Goal: Task Accomplishment & Management: Use online tool/utility

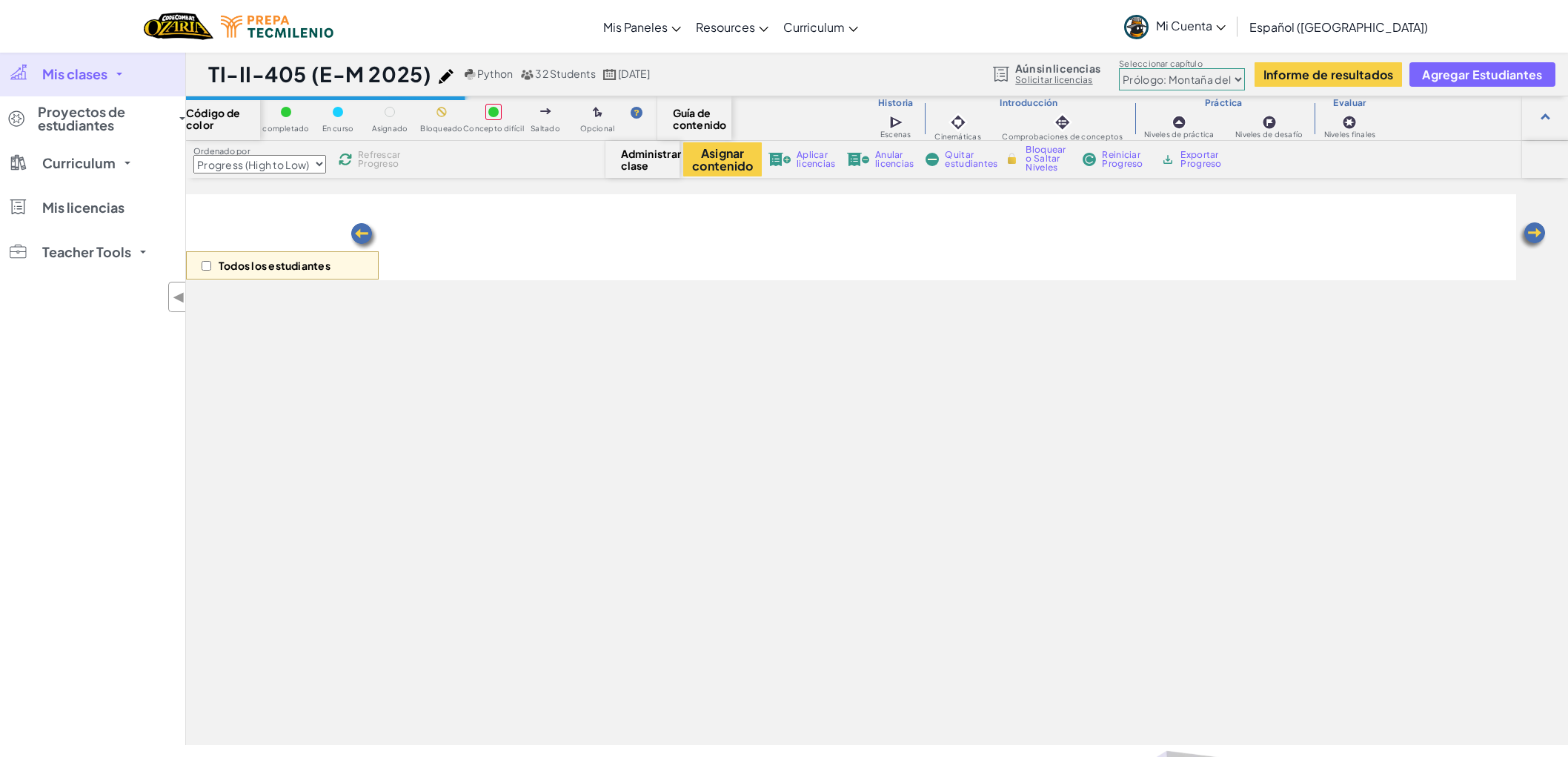
select select "Progress (High to Low)"
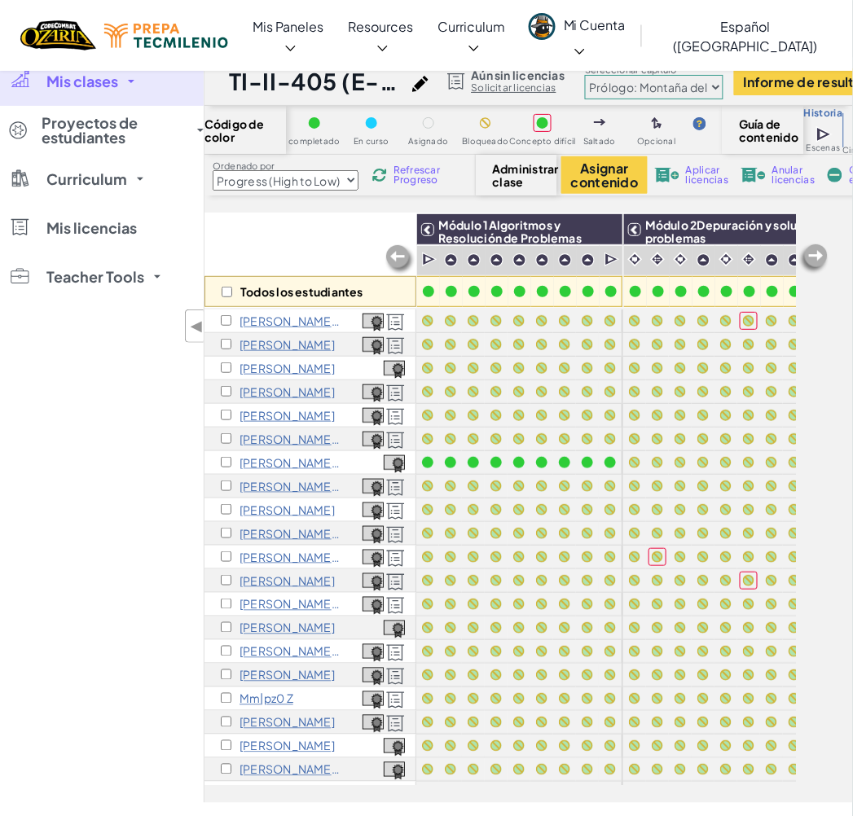
click at [710, 88] on select "Prólogo: Montaña del cielo Capítulo 2: Los Bailarines de la Luna Capítulo 3: La…" at bounding box center [654, 87] width 138 height 24
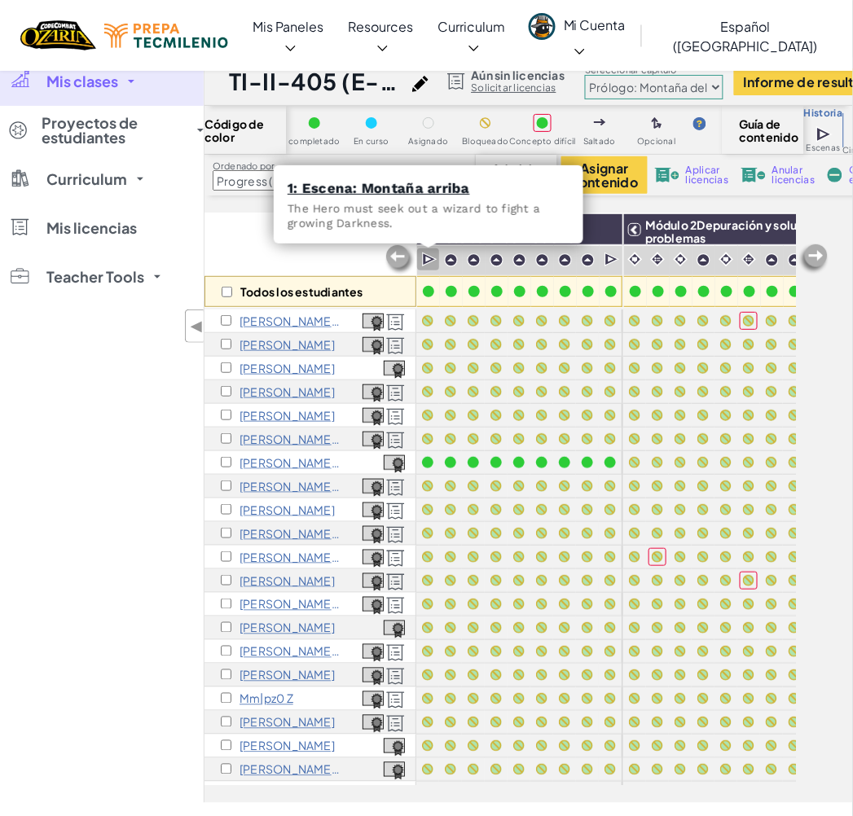
click at [426, 262] on img at bounding box center [429, 260] width 15 height 16
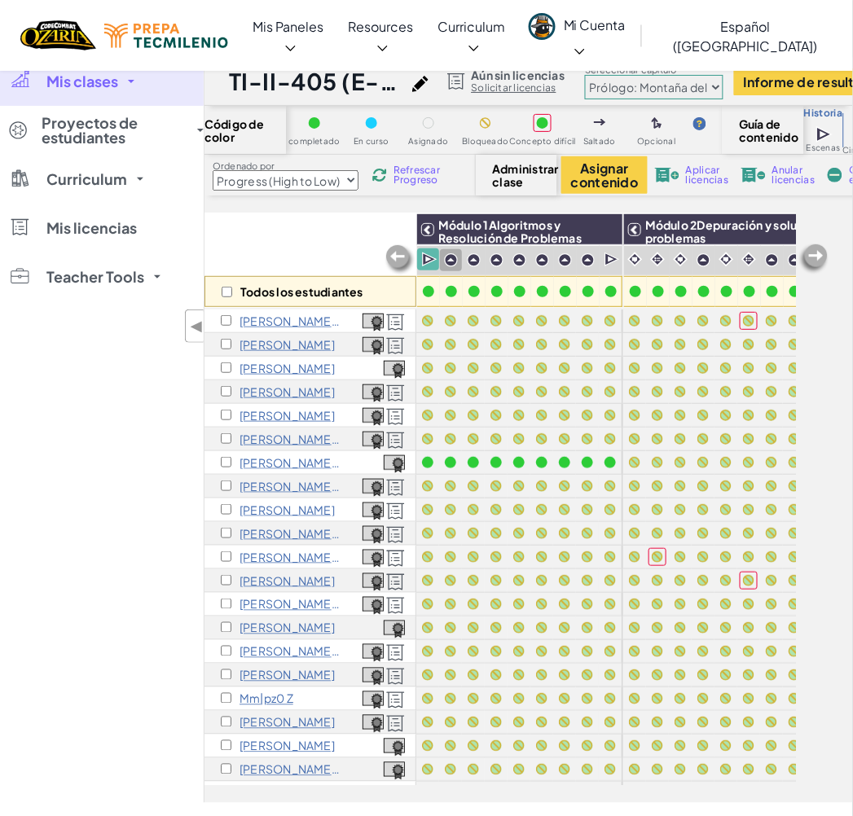
click at [609, 256] on img at bounding box center [611, 260] width 15 height 16
click at [226, 465] on input "checkbox" at bounding box center [226, 462] width 11 height 11
click at [425, 263] on img at bounding box center [429, 260] width 15 height 16
click at [433, 263] on img at bounding box center [429, 260] width 15 height 16
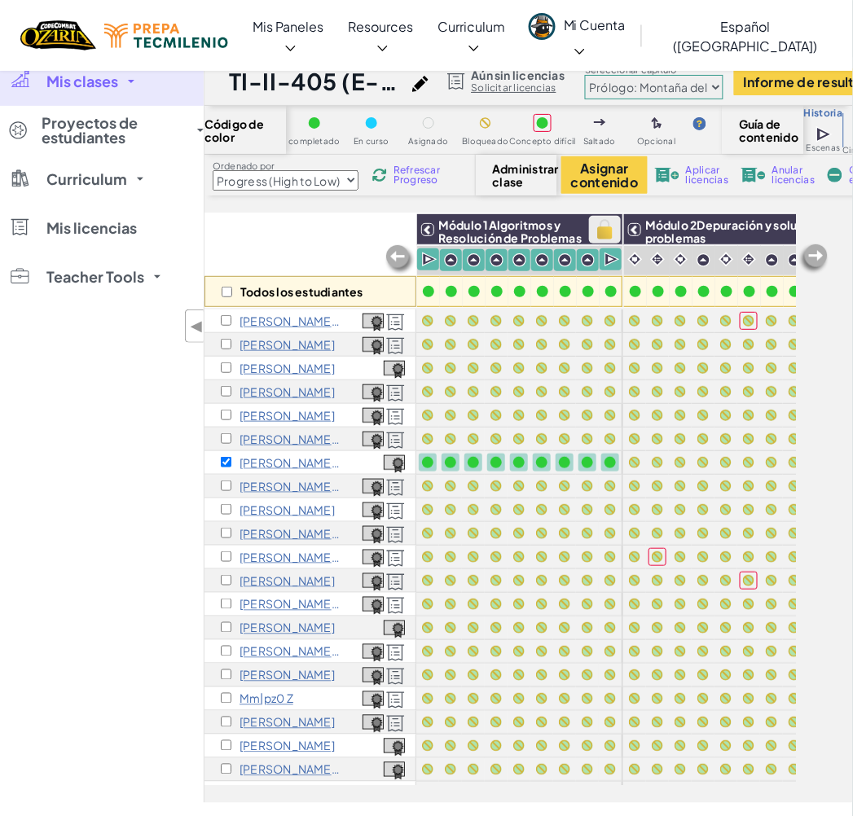
click at [613, 228] on img at bounding box center [605, 230] width 29 height 24
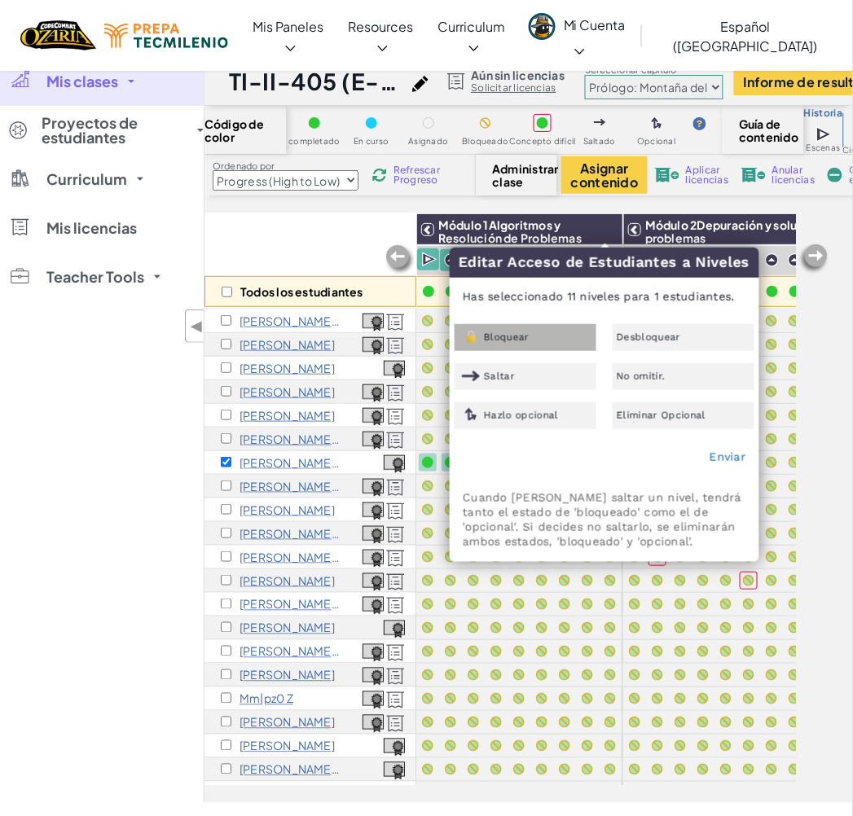
click at [549, 343] on div "Bloquear" at bounding box center [526, 337] width 142 height 27
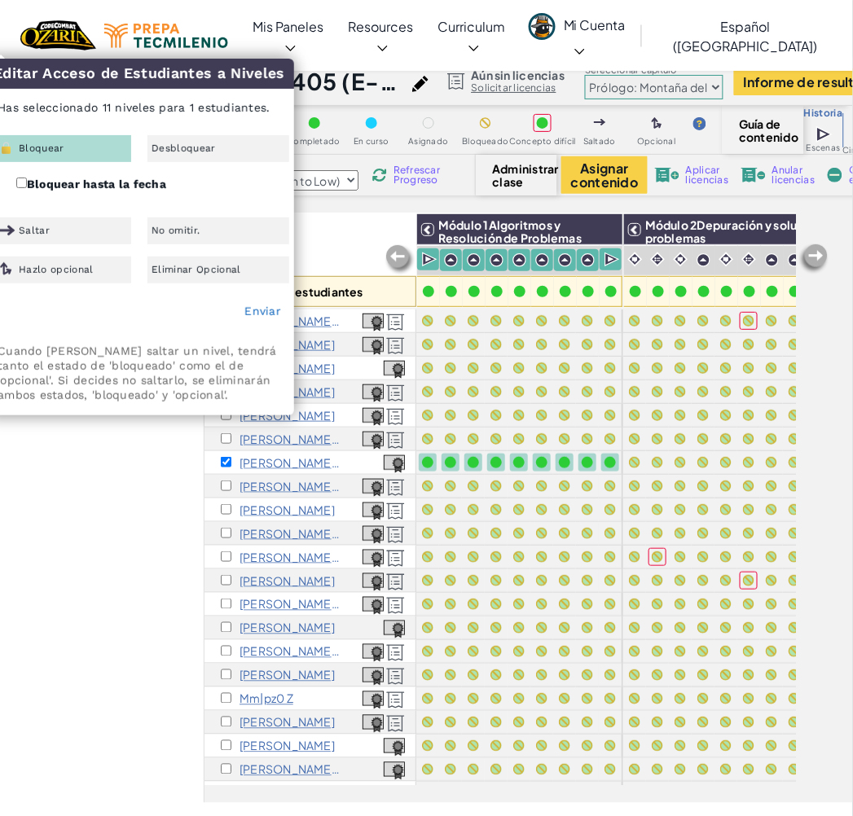
click at [278, 302] on div "Enviar" at bounding box center [139, 312] width 308 height 41
click at [265, 315] on link "Enviar" at bounding box center [262, 311] width 37 height 13
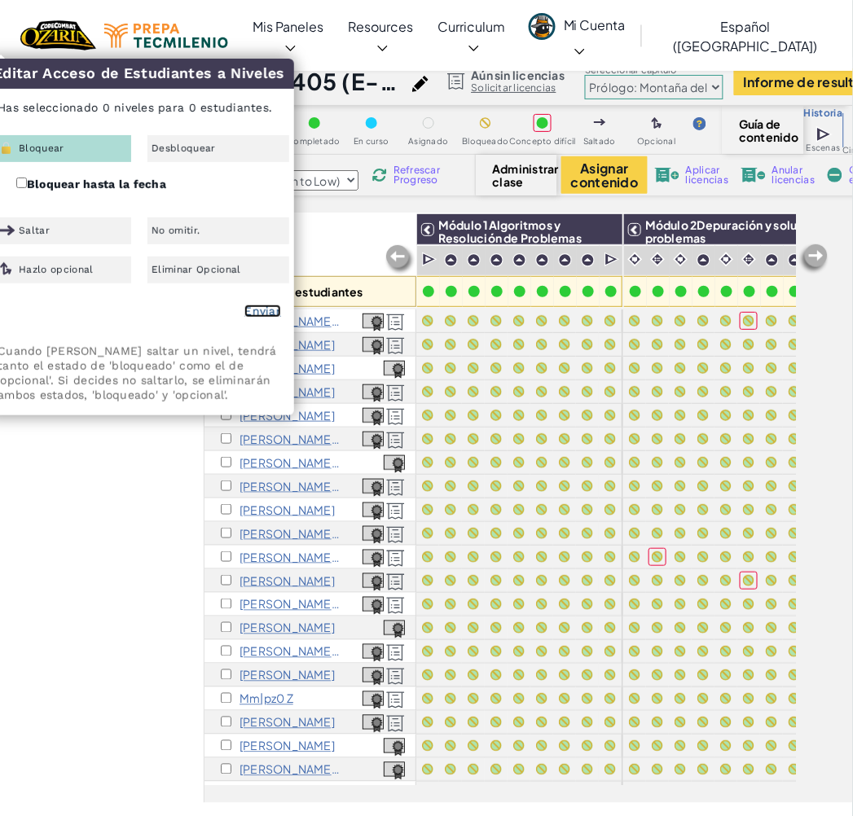
checkbox input "false"
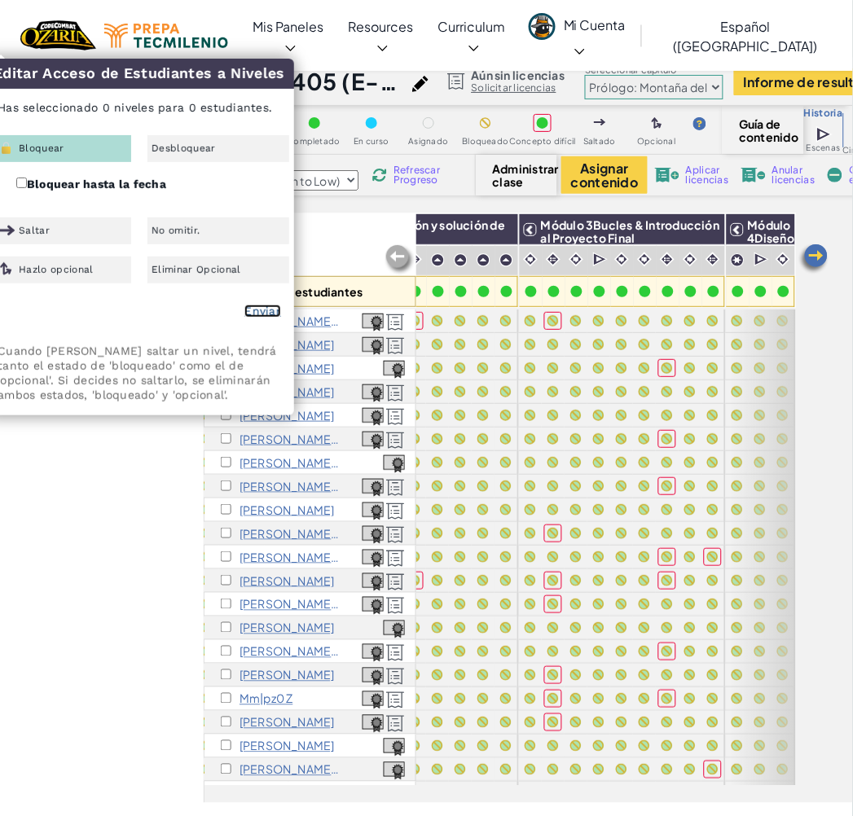
scroll to position [0, 347]
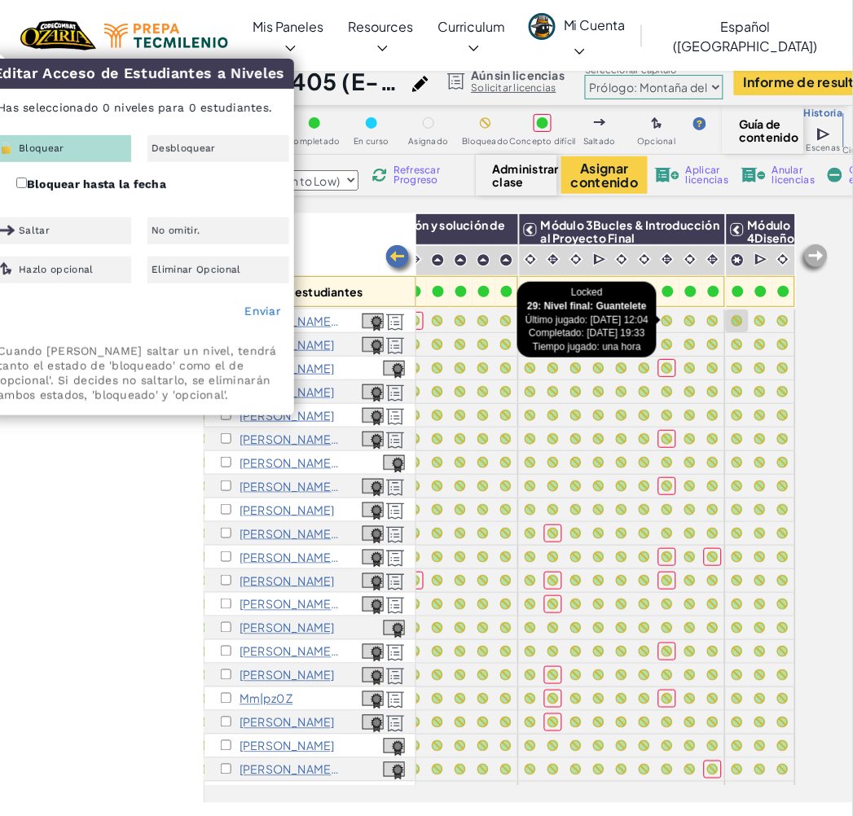
click at [732, 315] on div at bounding box center [737, 320] width 11 height 11
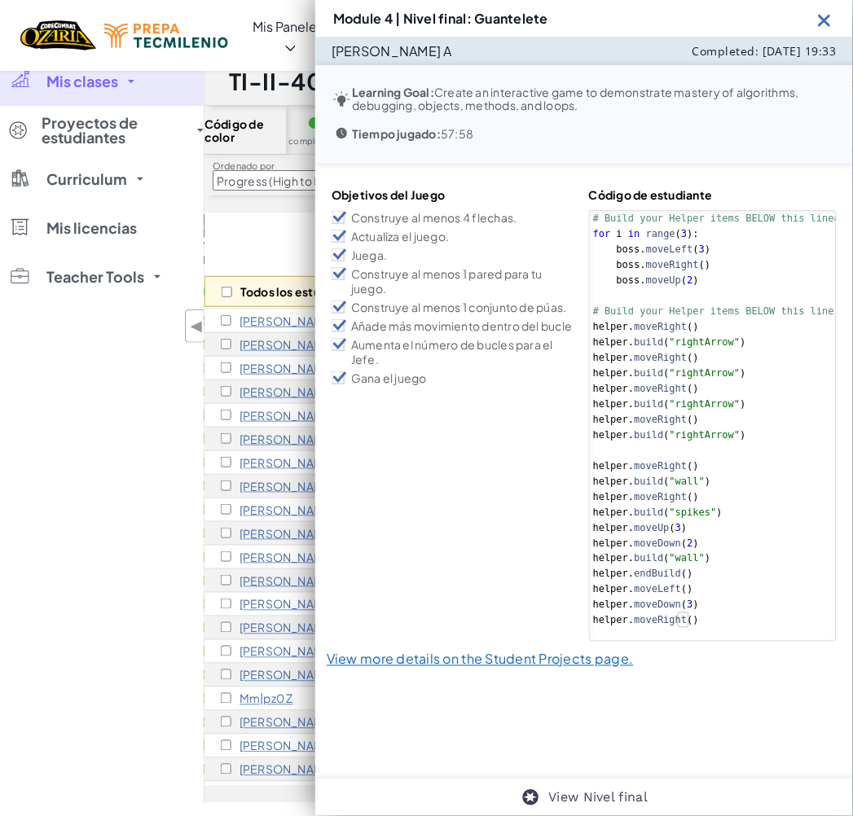
click at [828, 13] on img at bounding box center [825, 20] width 20 height 20
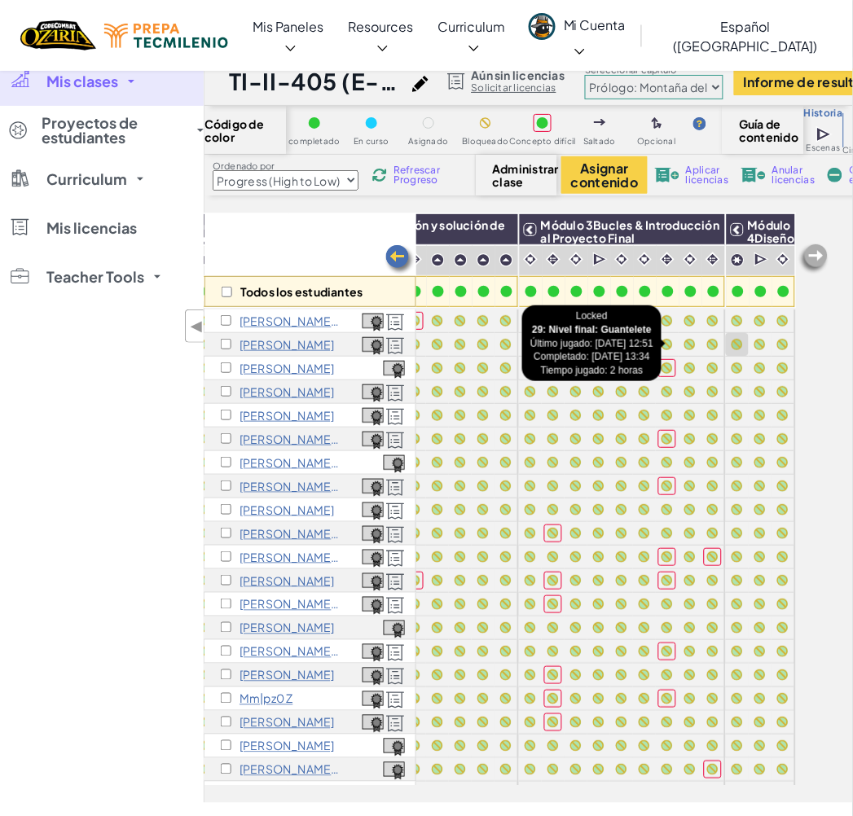
click at [732, 343] on div at bounding box center [737, 344] width 11 height 11
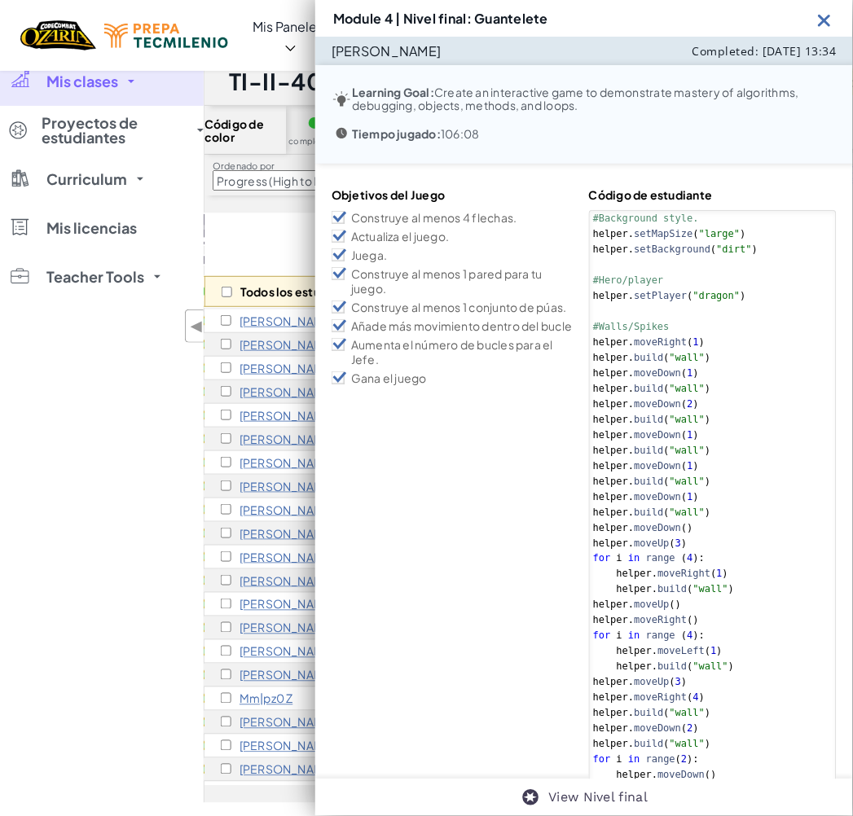
click at [821, 23] on img at bounding box center [825, 20] width 20 height 20
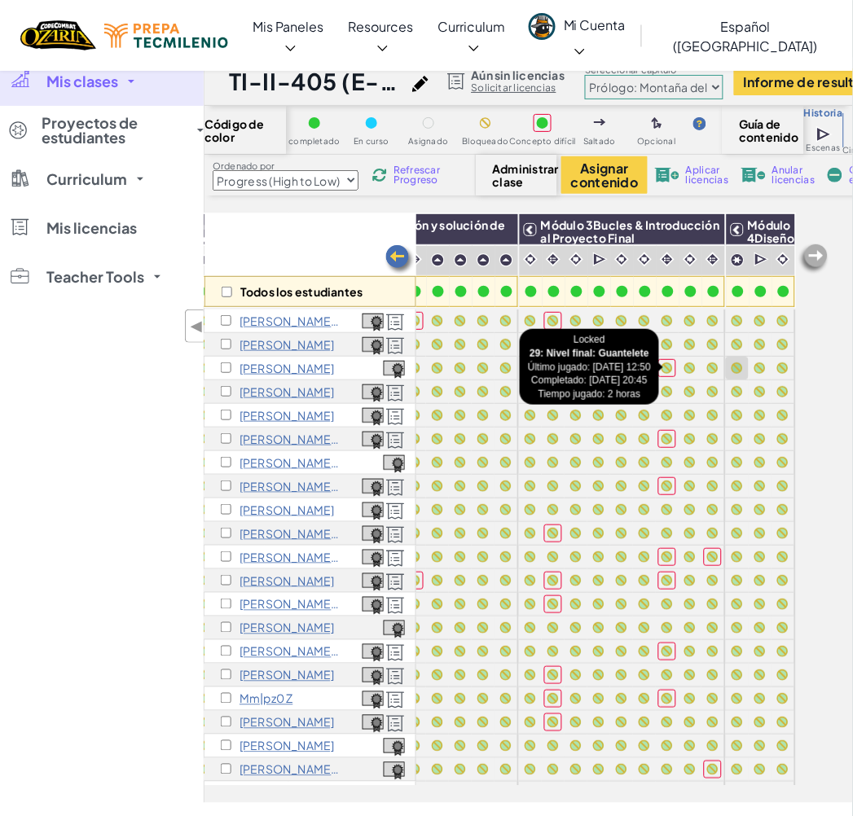
click at [728, 359] on div at bounding box center [737, 368] width 18 height 18
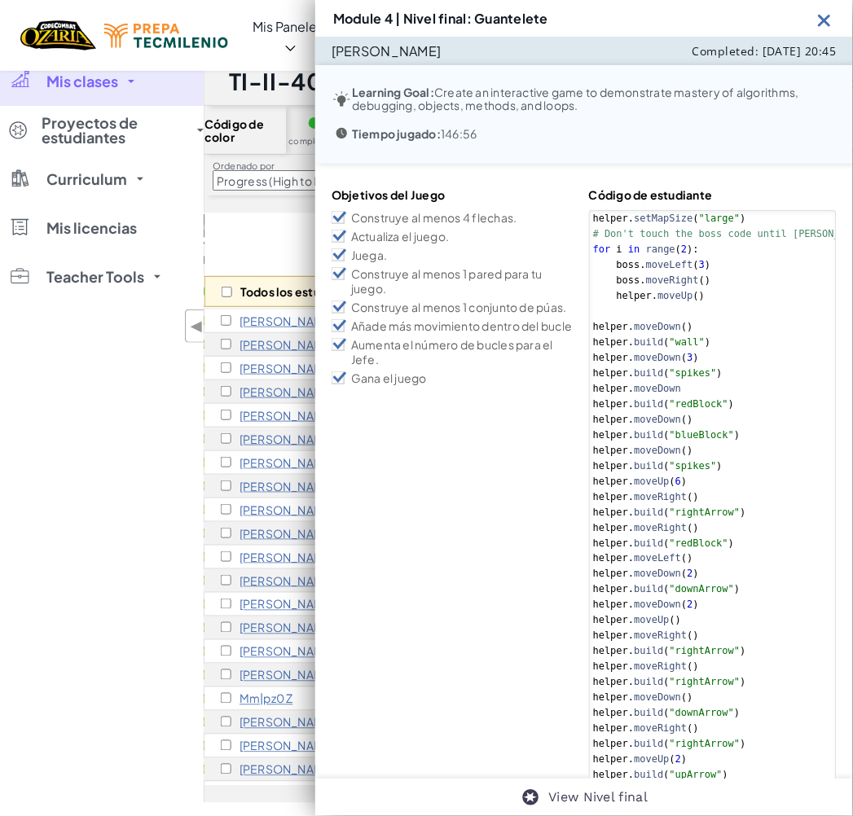
click at [821, 20] on img at bounding box center [825, 20] width 20 height 20
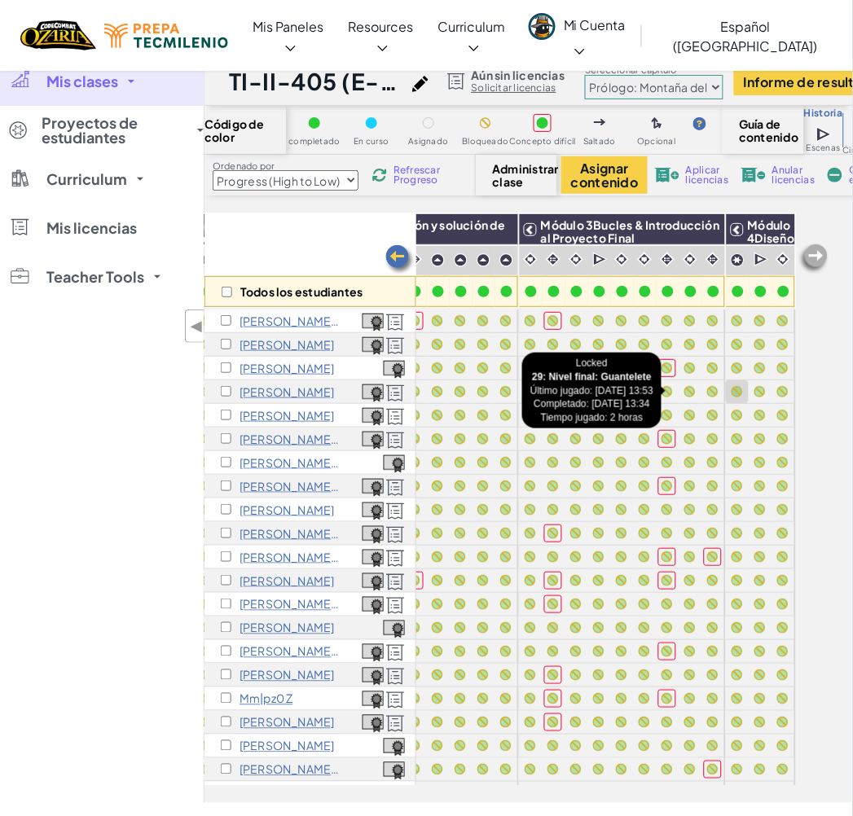
click at [732, 394] on div at bounding box center [737, 391] width 11 height 11
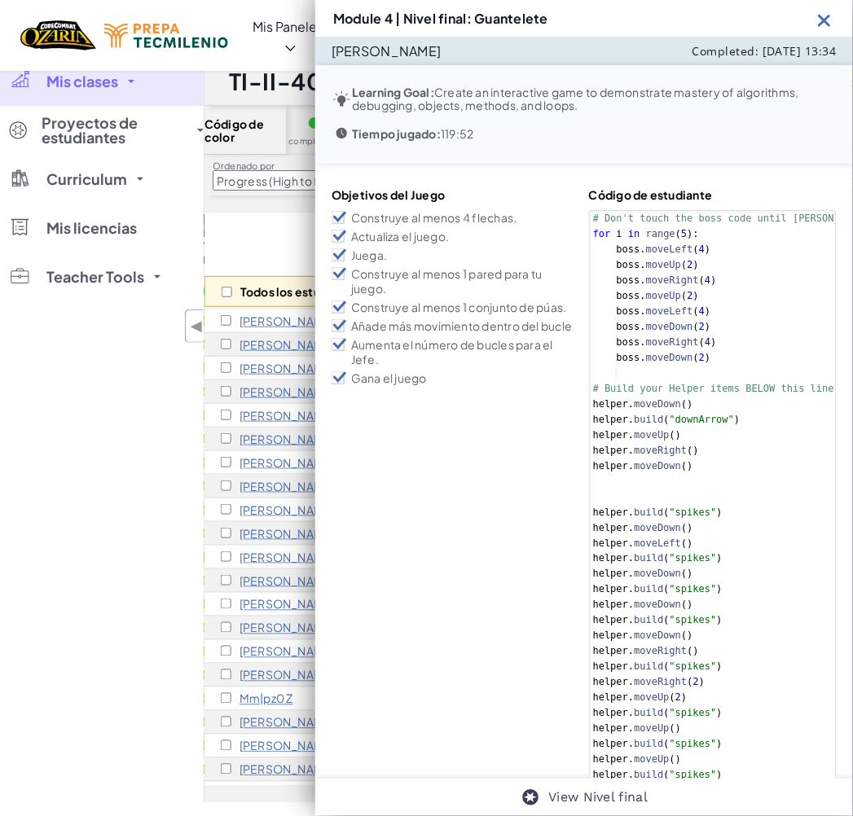
drag, startPoint x: 827, startPoint y: 23, endPoint x: 688, endPoint y: 432, distance: 431.8
click at [827, 24] on img at bounding box center [825, 20] width 20 height 20
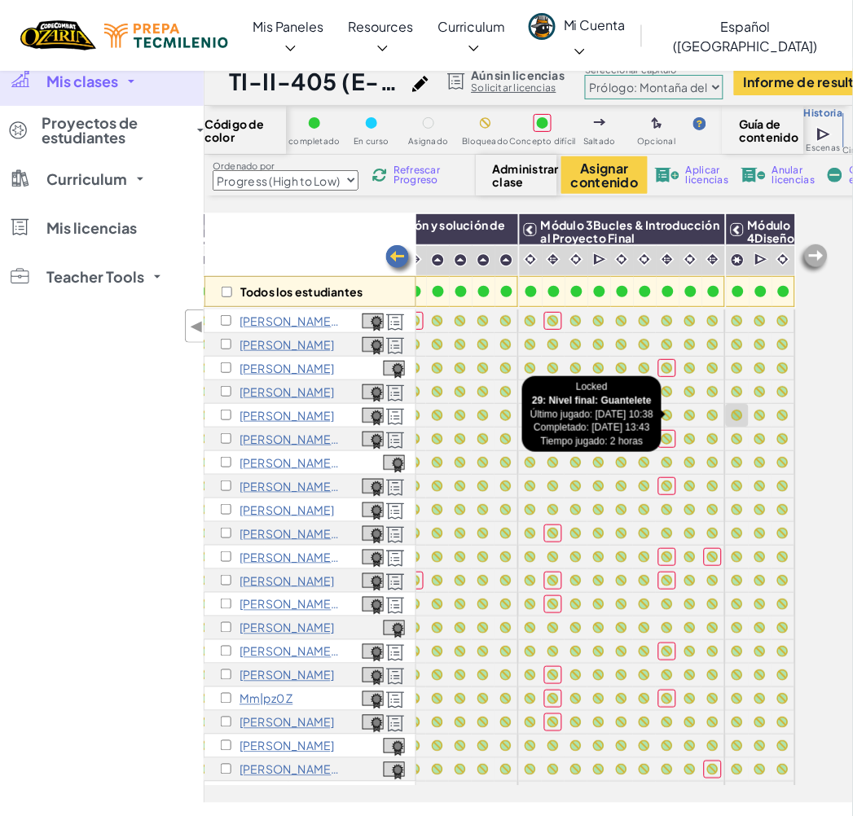
click at [732, 413] on div at bounding box center [737, 415] width 11 height 11
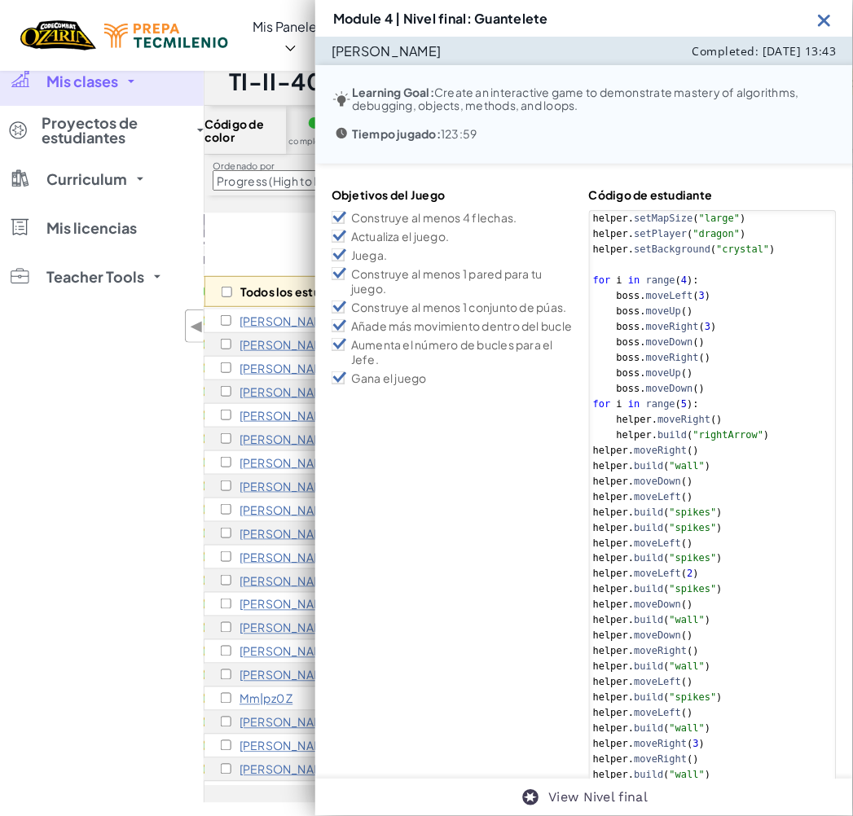
click at [824, 14] on img at bounding box center [825, 20] width 20 height 20
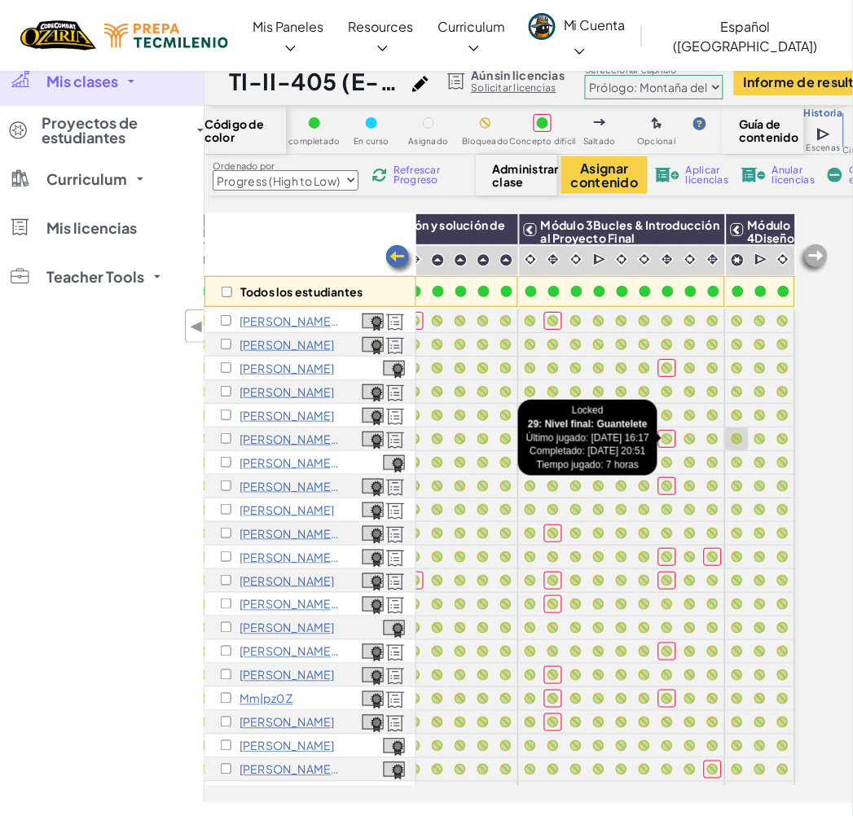
click at [728, 433] on div at bounding box center [737, 439] width 18 height 18
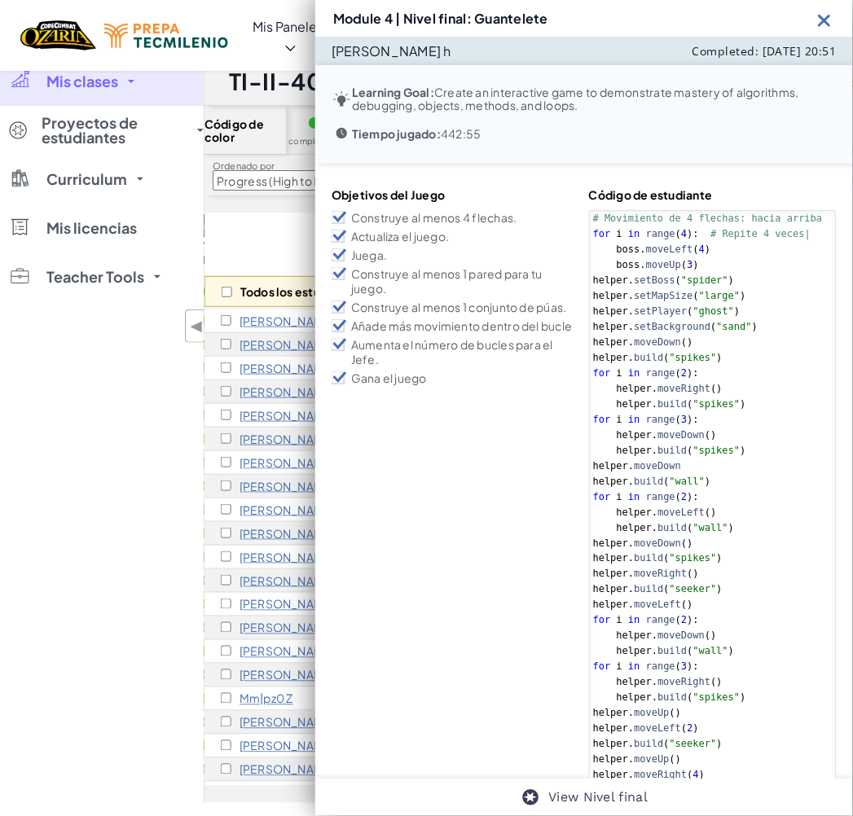
click at [730, 425] on div "# Movimiento de 4 flechas: hacia arriba for i in range ( 4 ) : # Repite 4 veces…" at bounding box center [713, 791] width 246 height 1161
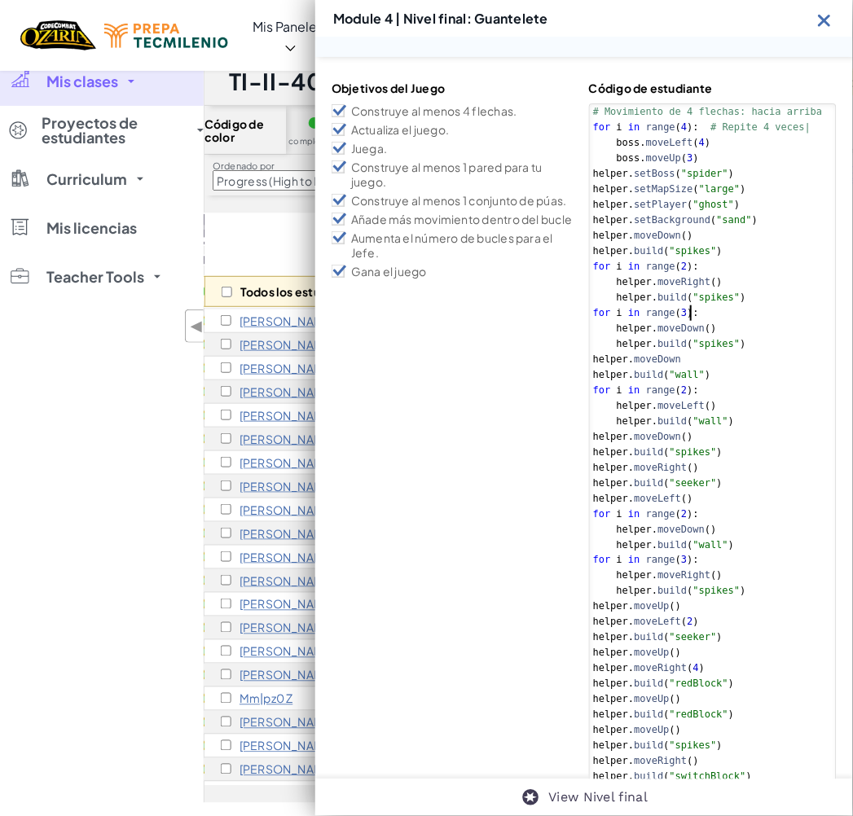
scroll to position [271, 0]
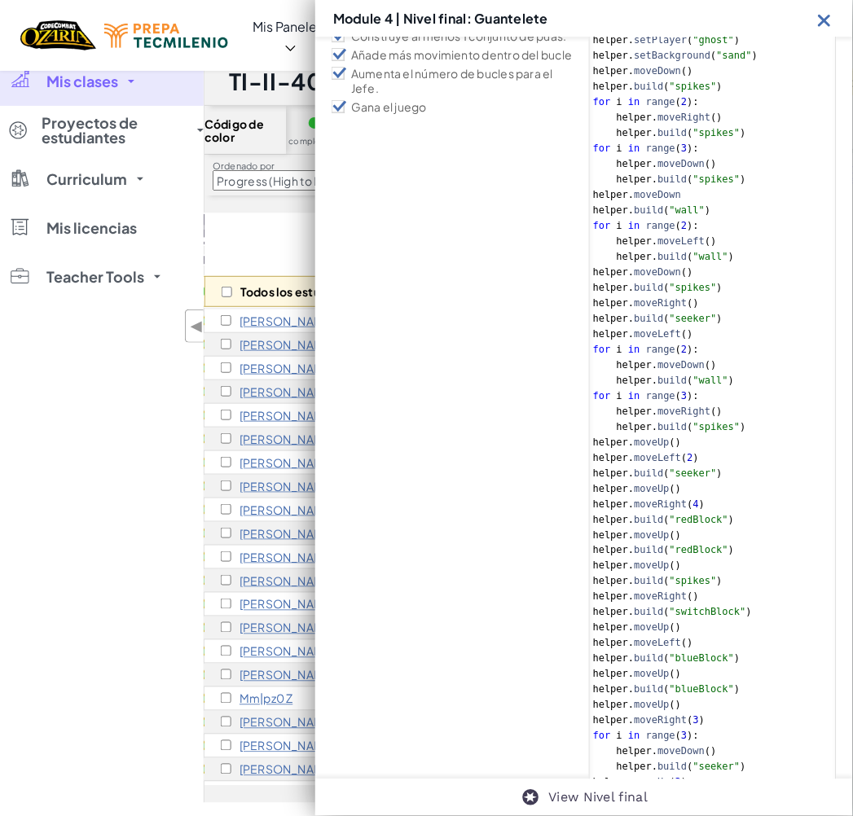
click at [831, 21] on img at bounding box center [825, 20] width 20 height 20
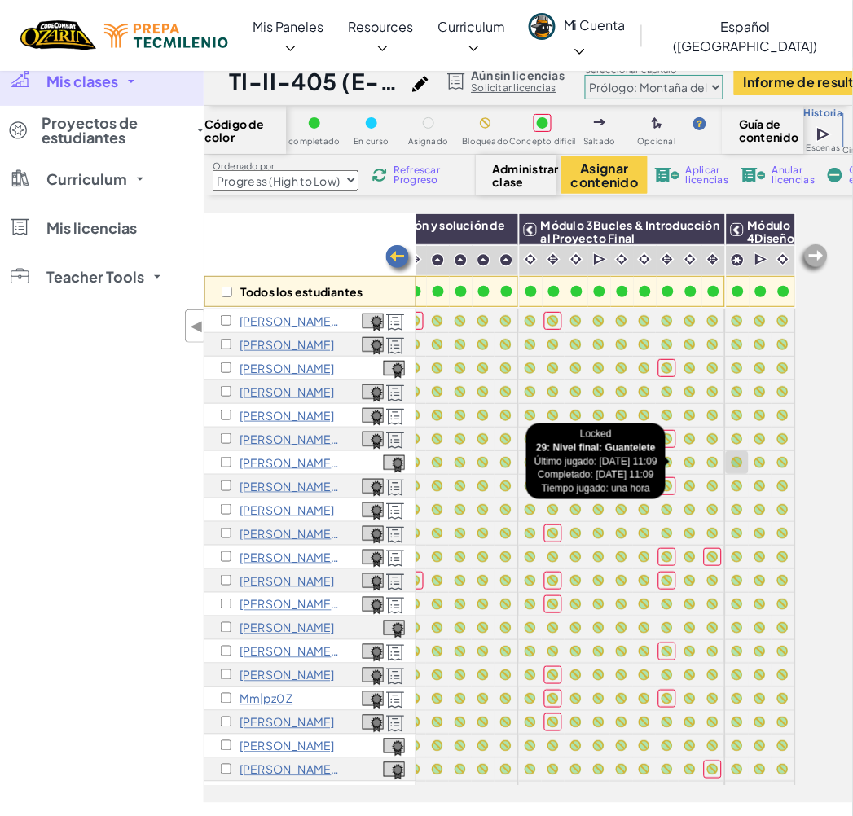
click at [733, 461] on div at bounding box center [737, 463] width 18 height 18
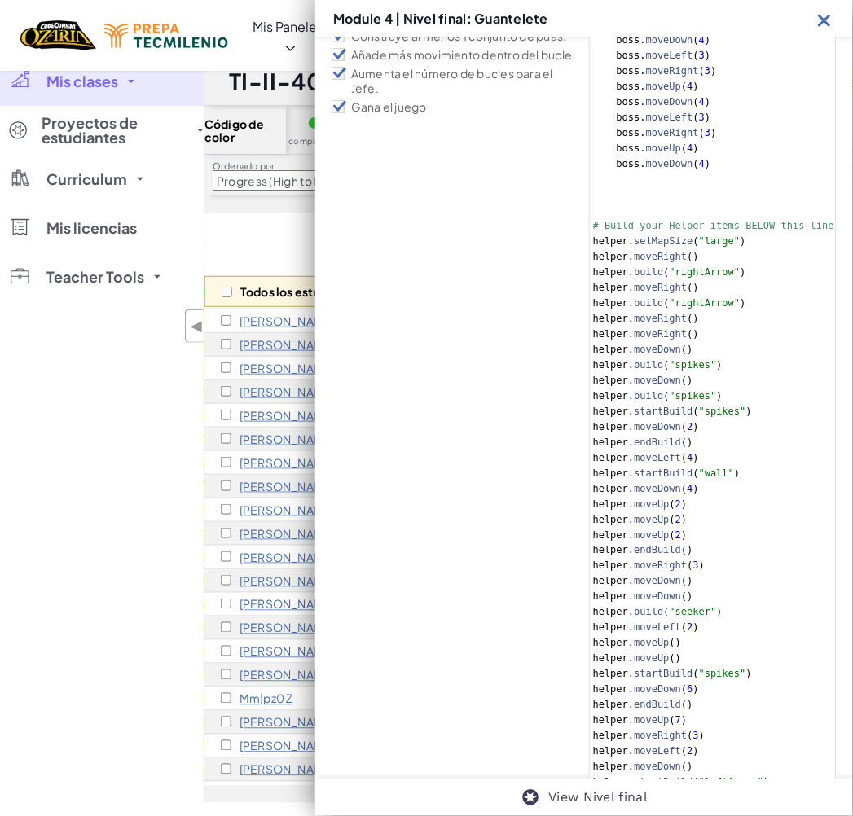
click at [820, 23] on img at bounding box center [825, 20] width 20 height 20
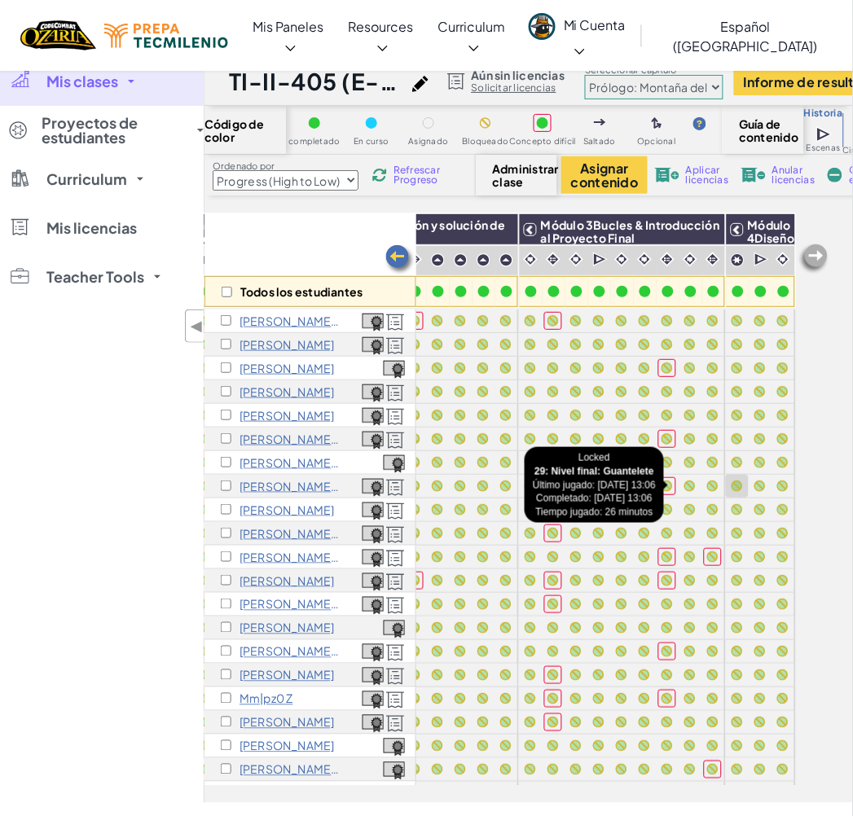
click at [728, 490] on div at bounding box center [737, 486] width 18 height 18
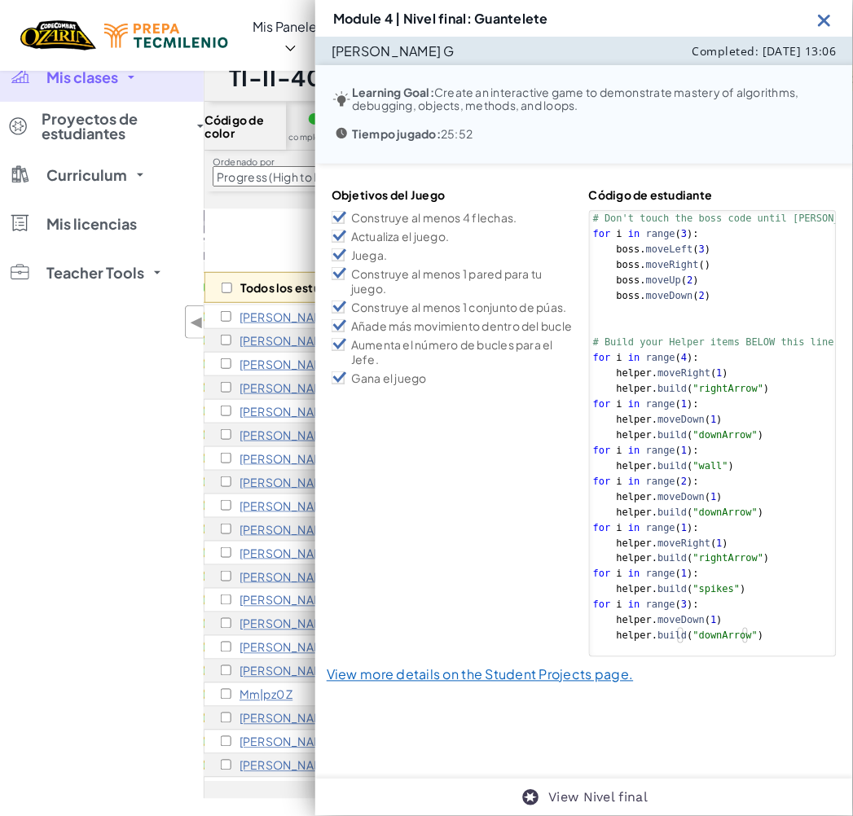
scroll to position [0, 0]
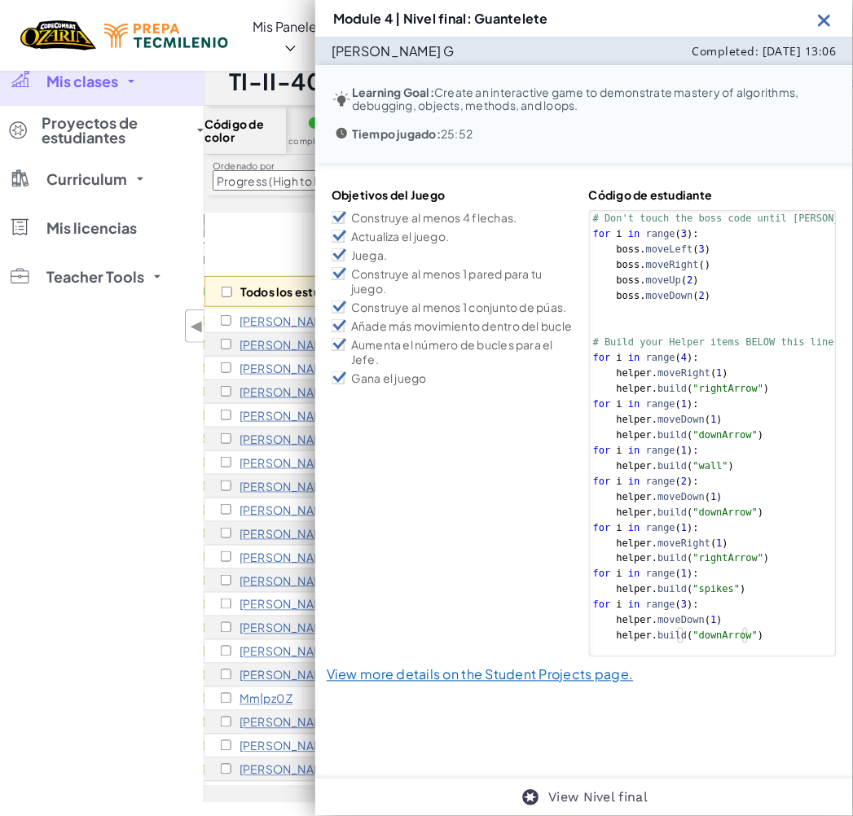
click at [827, 16] on img at bounding box center [825, 20] width 20 height 20
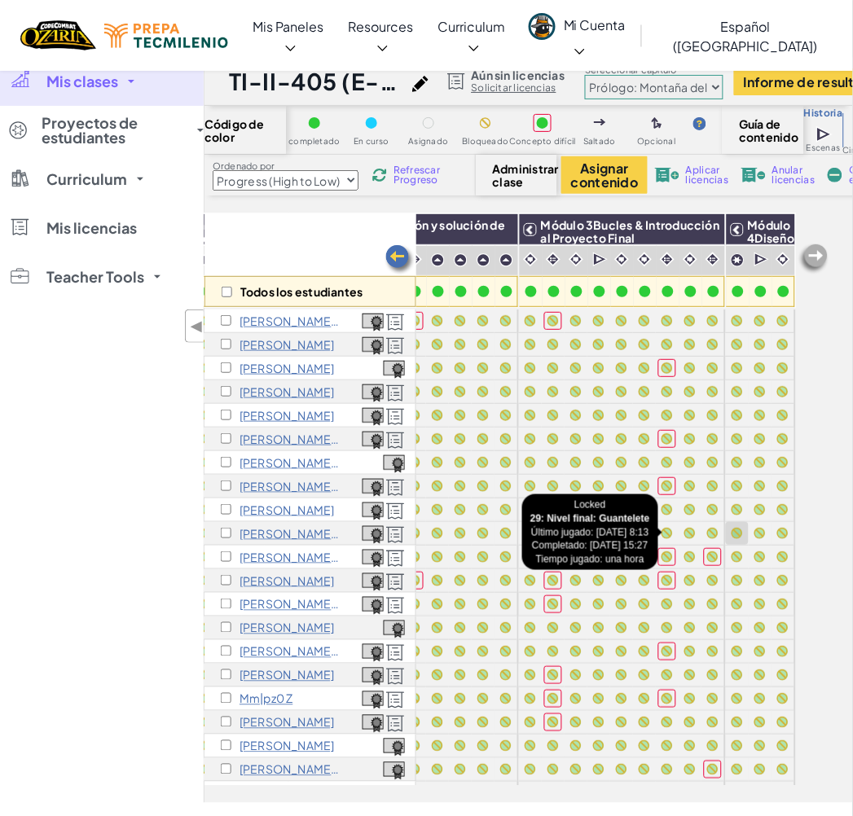
click at [728, 528] on div at bounding box center [737, 534] width 18 height 18
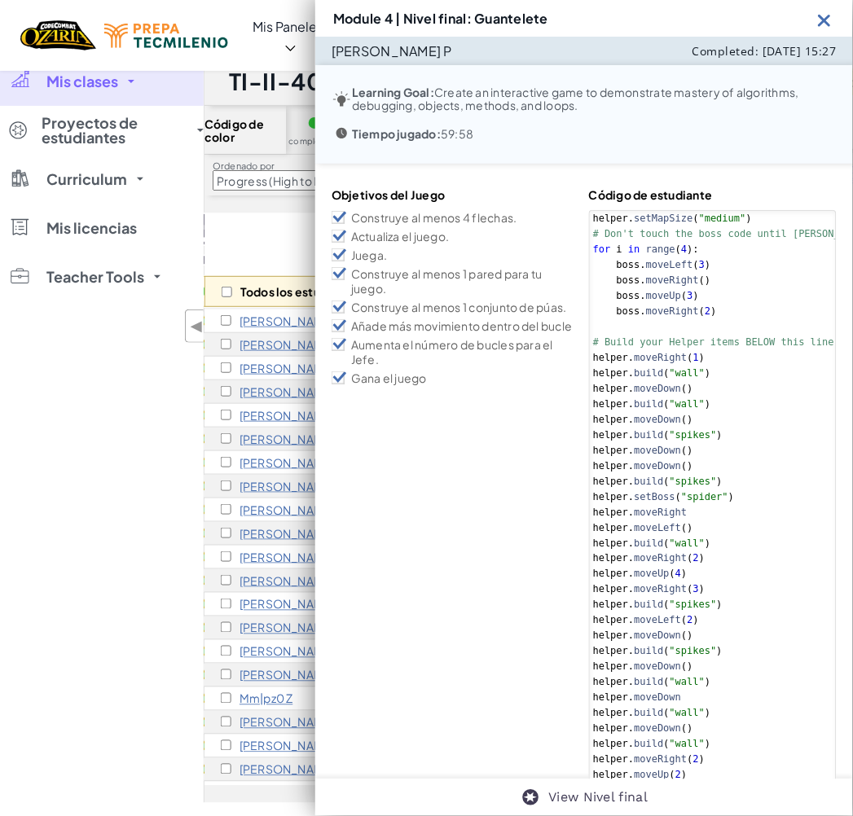
click at [829, 21] on img at bounding box center [825, 20] width 20 height 20
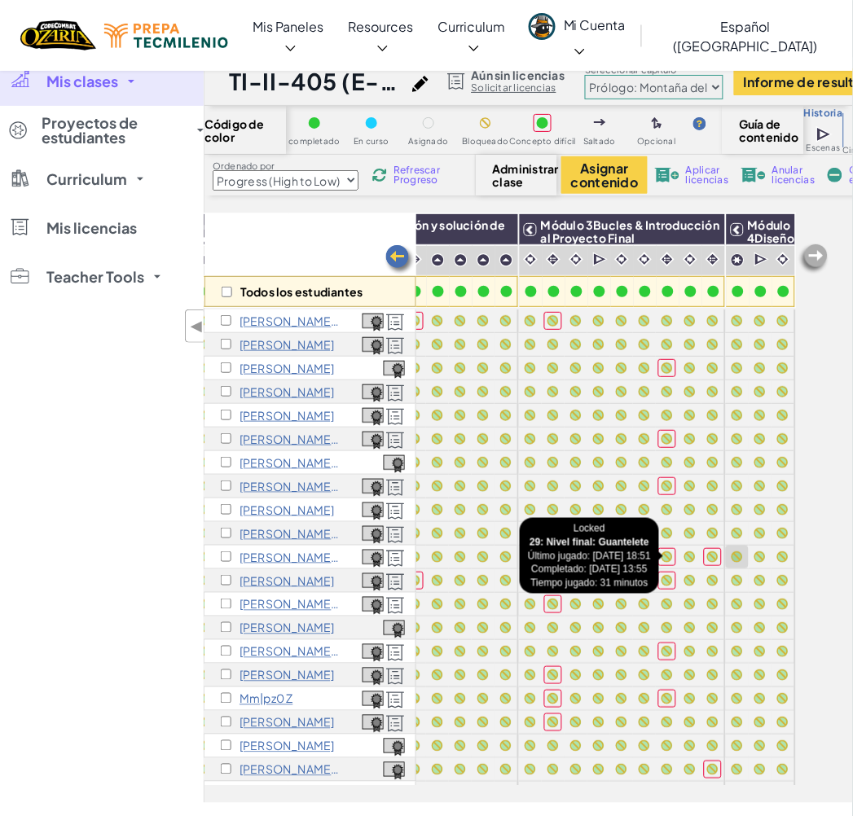
click at [732, 559] on div at bounding box center [737, 557] width 11 height 11
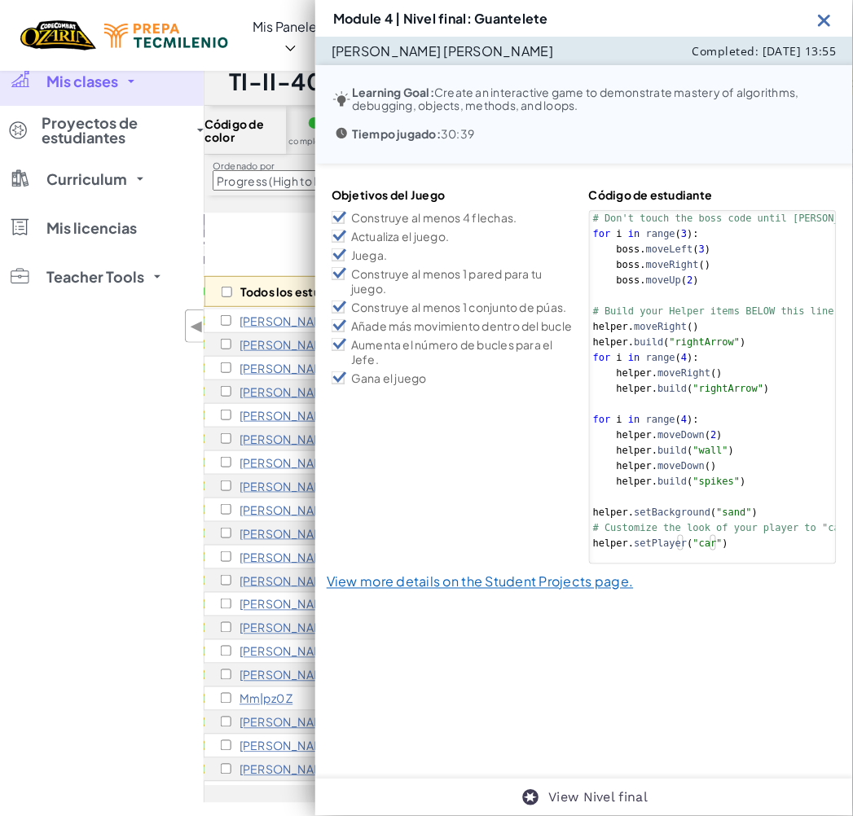
click at [824, 23] on img at bounding box center [825, 20] width 20 height 20
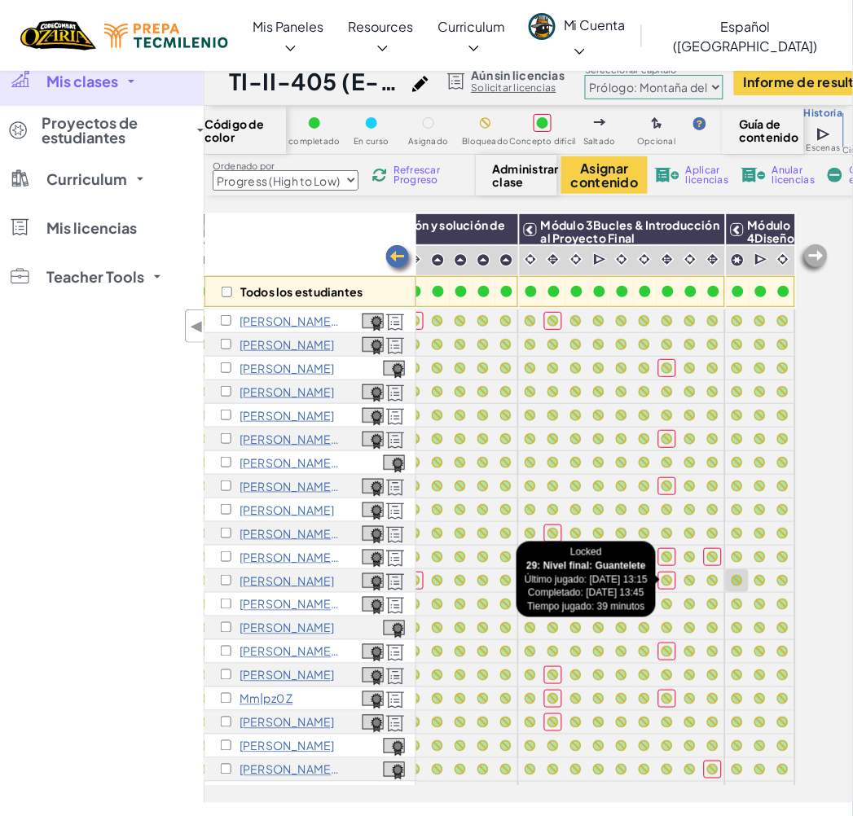
click at [728, 588] on div at bounding box center [737, 581] width 18 height 18
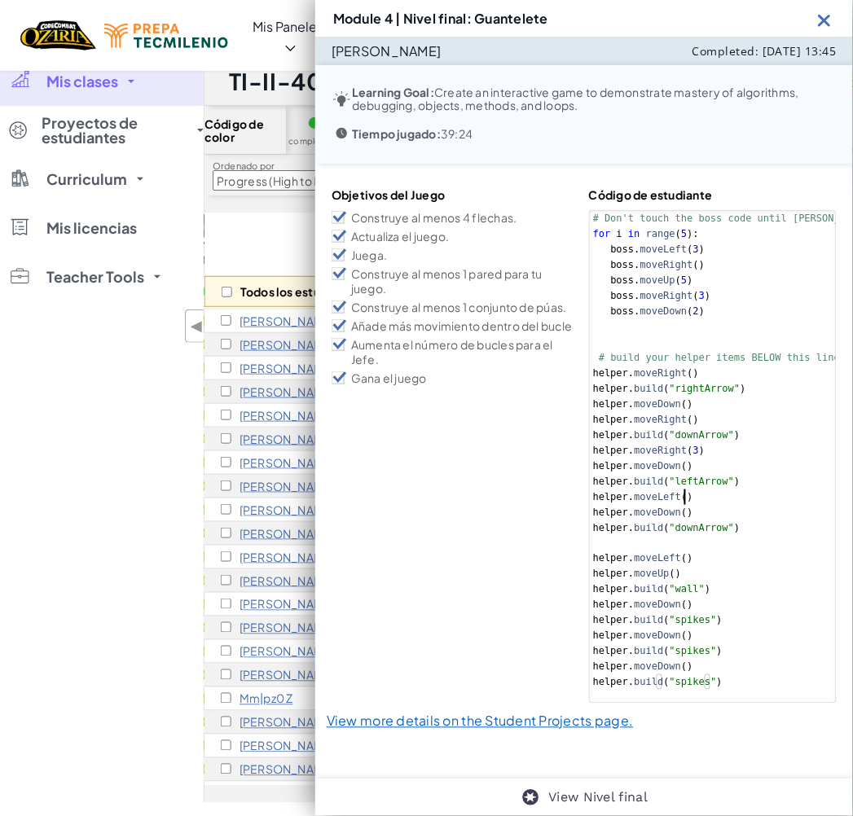
click at [755, 500] on div "# Don't touch the boss code until [PERSON_NAME] says you're ready! for i in ran…" at bounding box center [746, 466] width 313 height 511
click at [821, 21] on img at bounding box center [825, 20] width 20 height 20
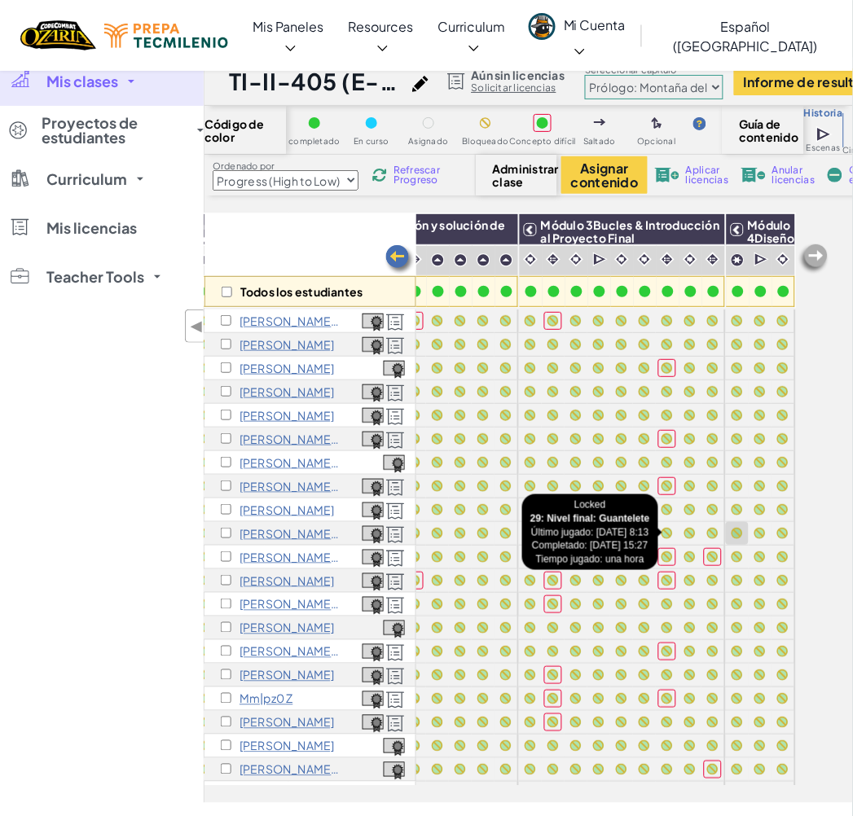
click at [729, 538] on div at bounding box center [737, 534] width 18 height 18
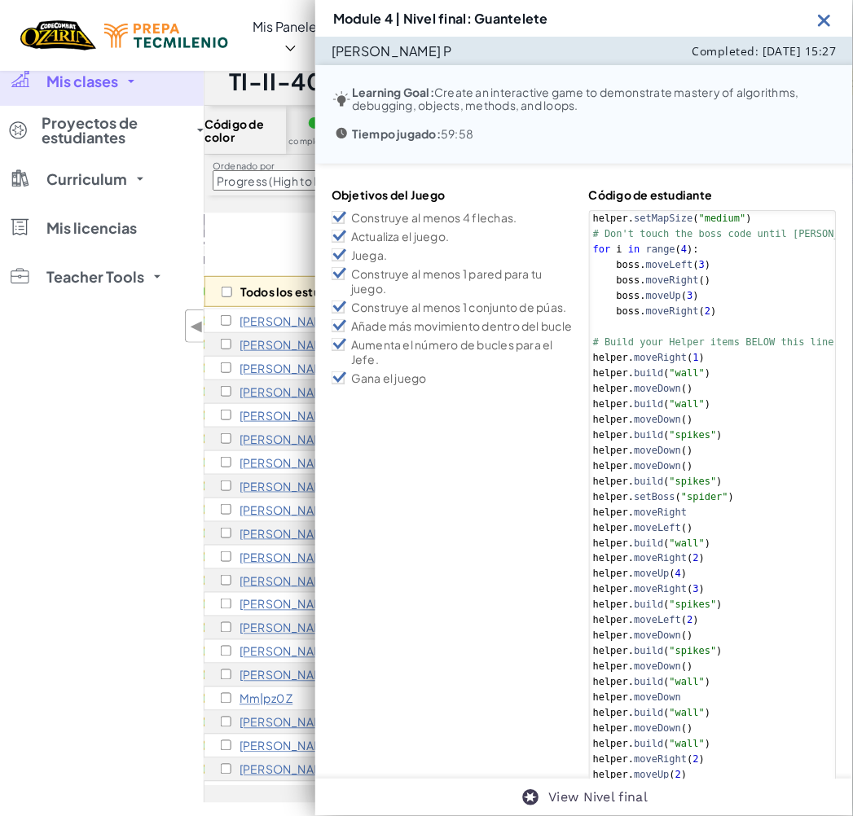
click at [826, 13] on img at bounding box center [825, 20] width 20 height 20
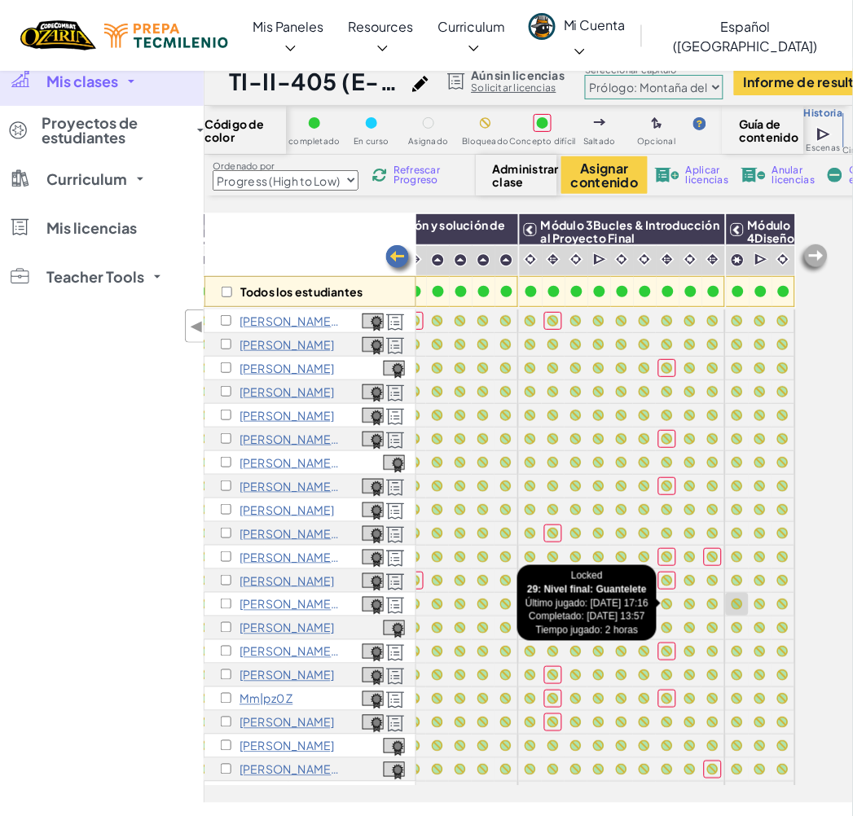
click at [728, 605] on div at bounding box center [737, 605] width 18 height 18
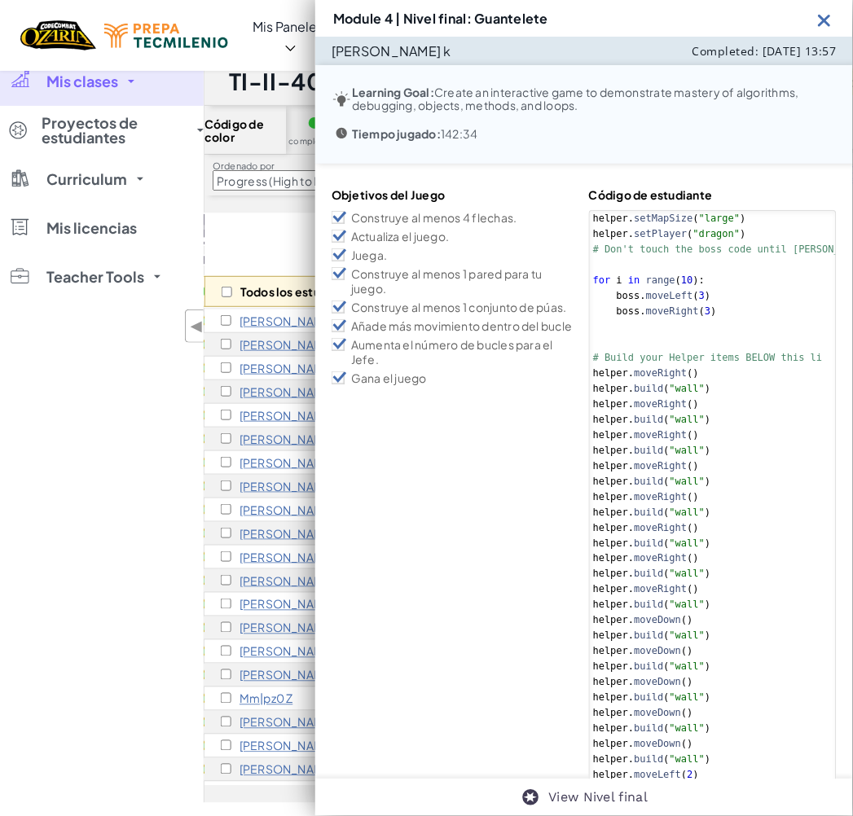
click at [824, 20] on img at bounding box center [825, 20] width 20 height 20
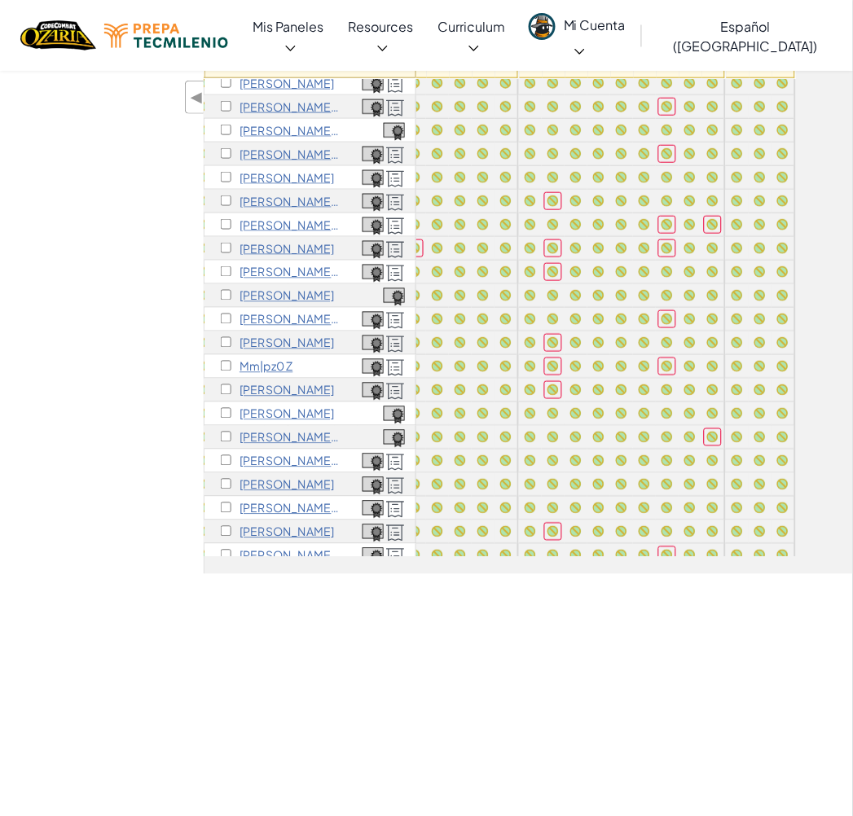
scroll to position [108, 347]
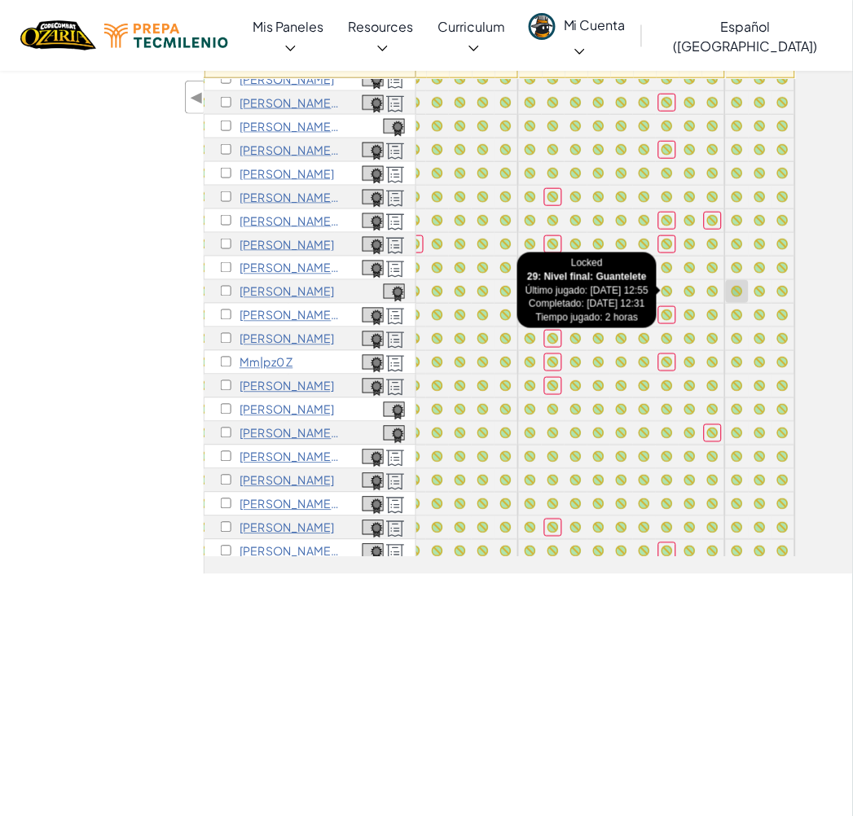
click at [732, 294] on div at bounding box center [737, 291] width 11 height 11
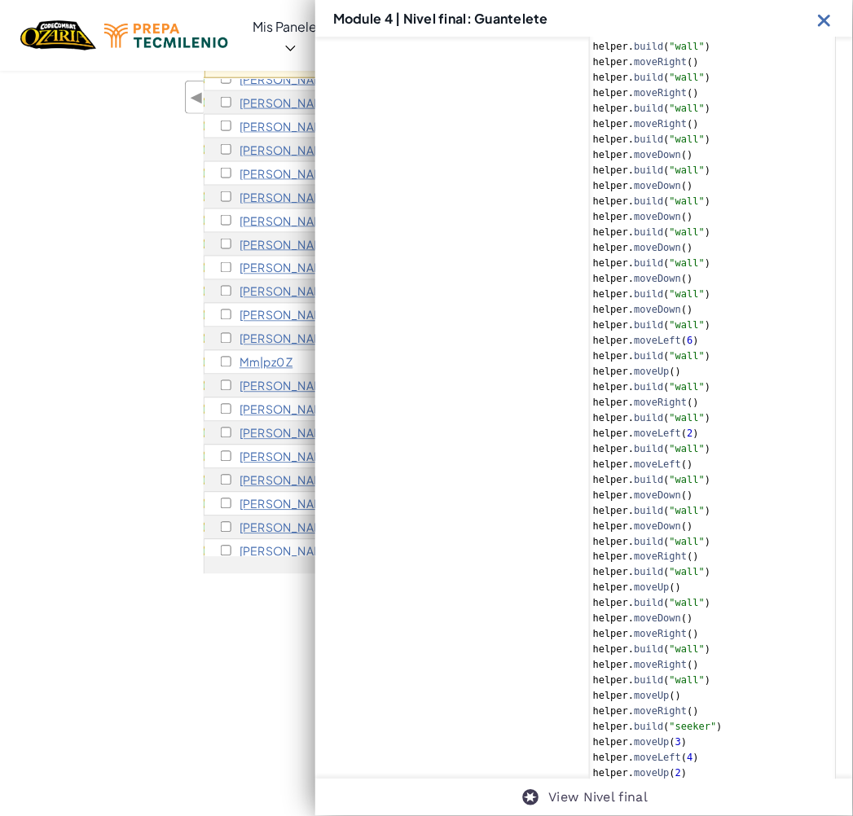
scroll to position [0, 0]
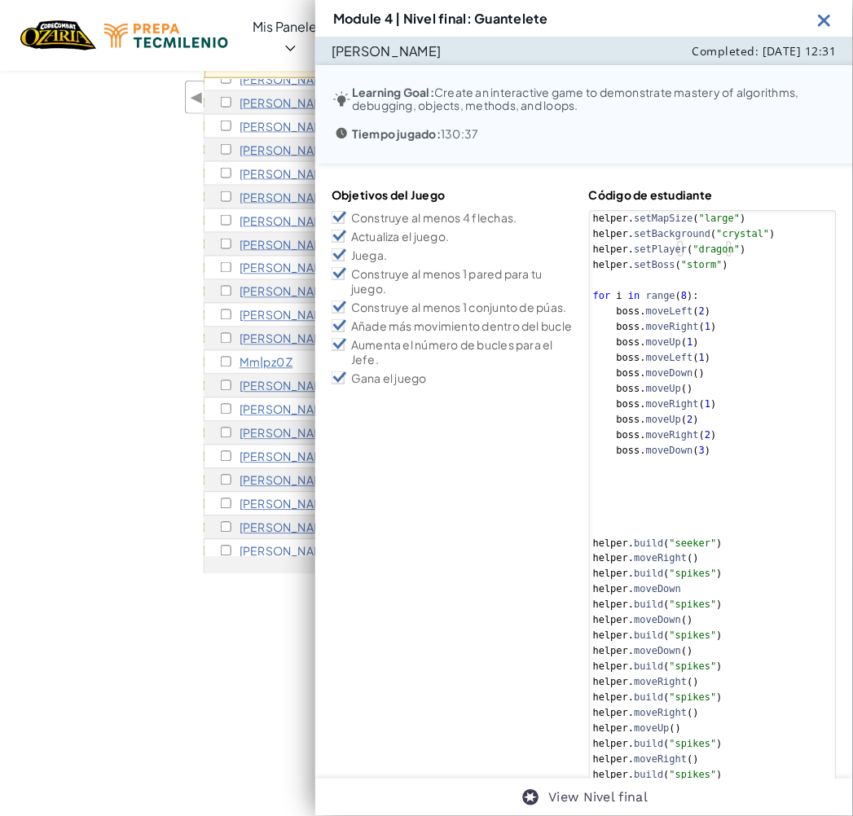
click at [820, 20] on img at bounding box center [825, 20] width 20 height 20
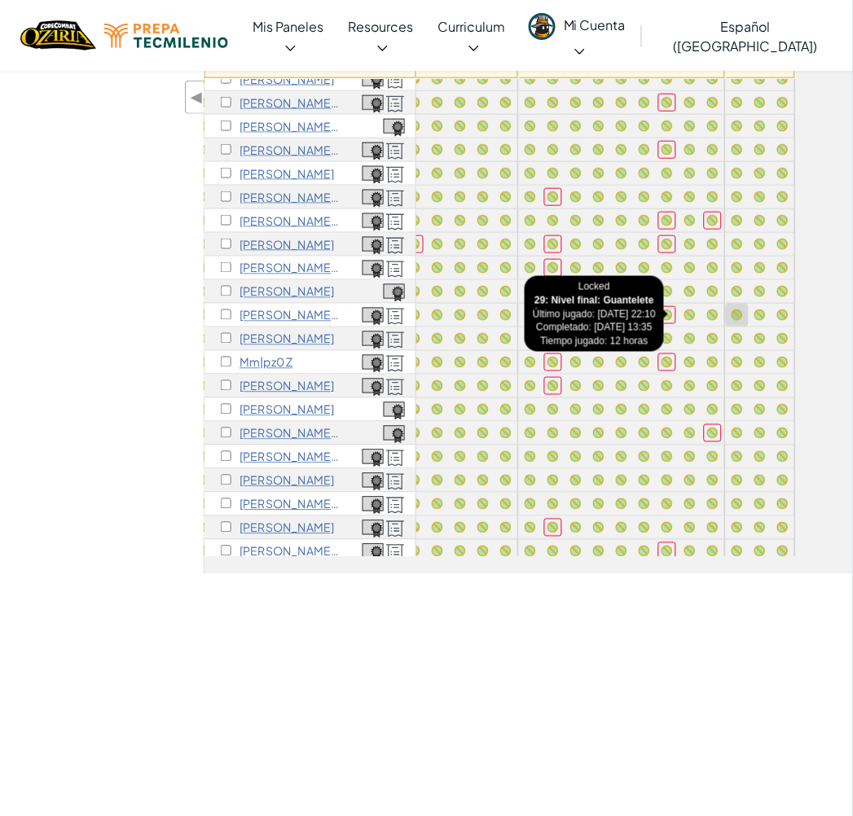
click at [732, 314] on div at bounding box center [737, 315] width 11 height 11
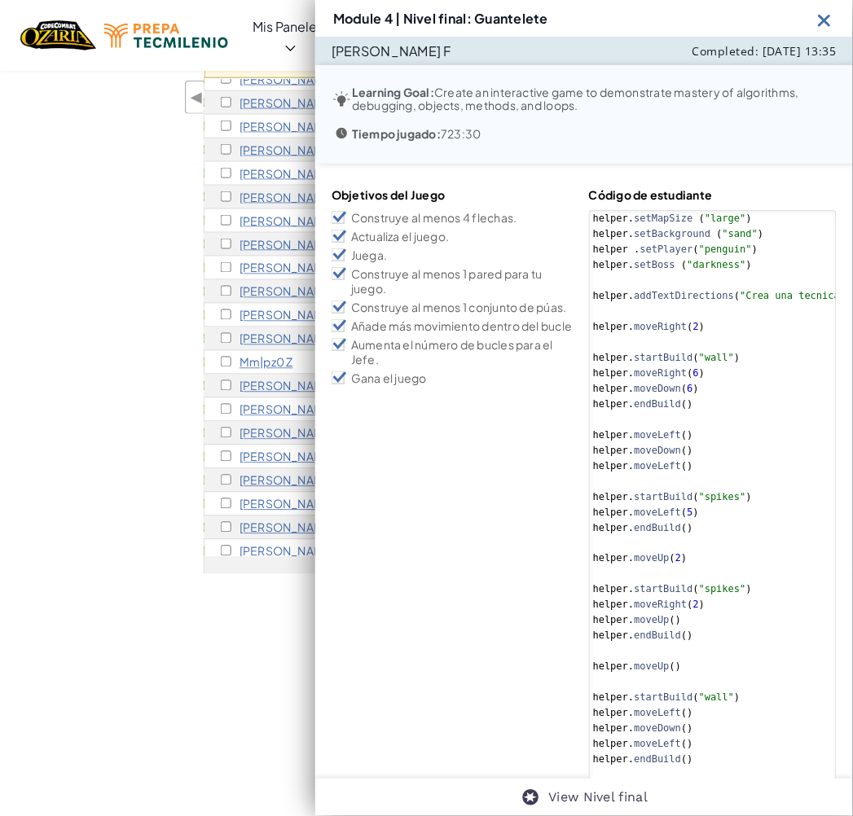
click at [825, 22] on img at bounding box center [825, 20] width 20 height 20
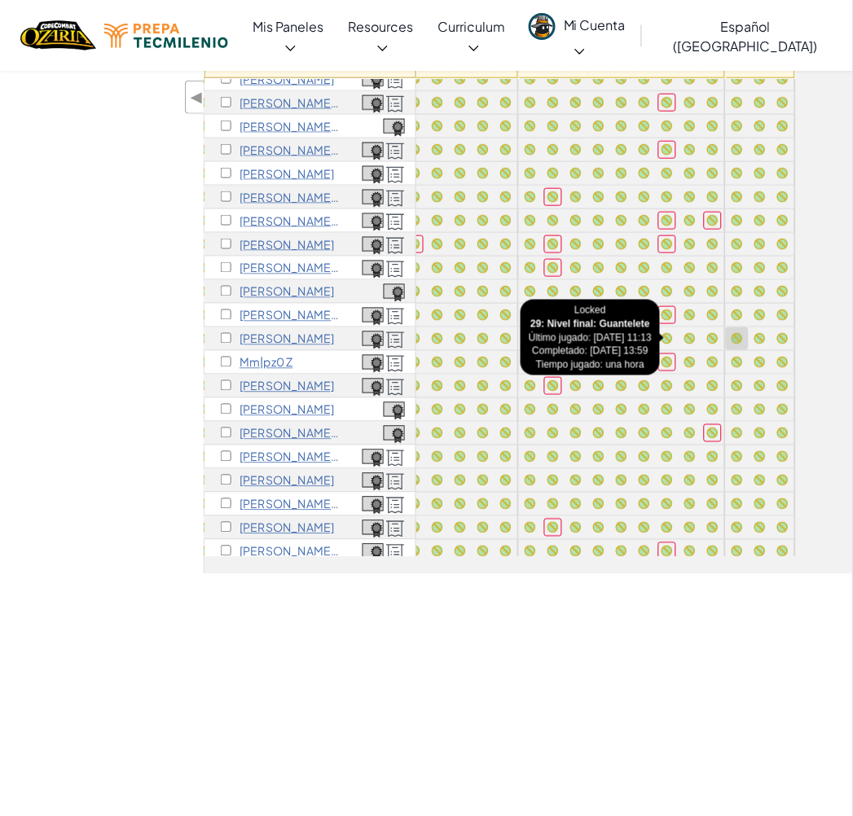
click at [732, 341] on div at bounding box center [737, 338] width 11 height 11
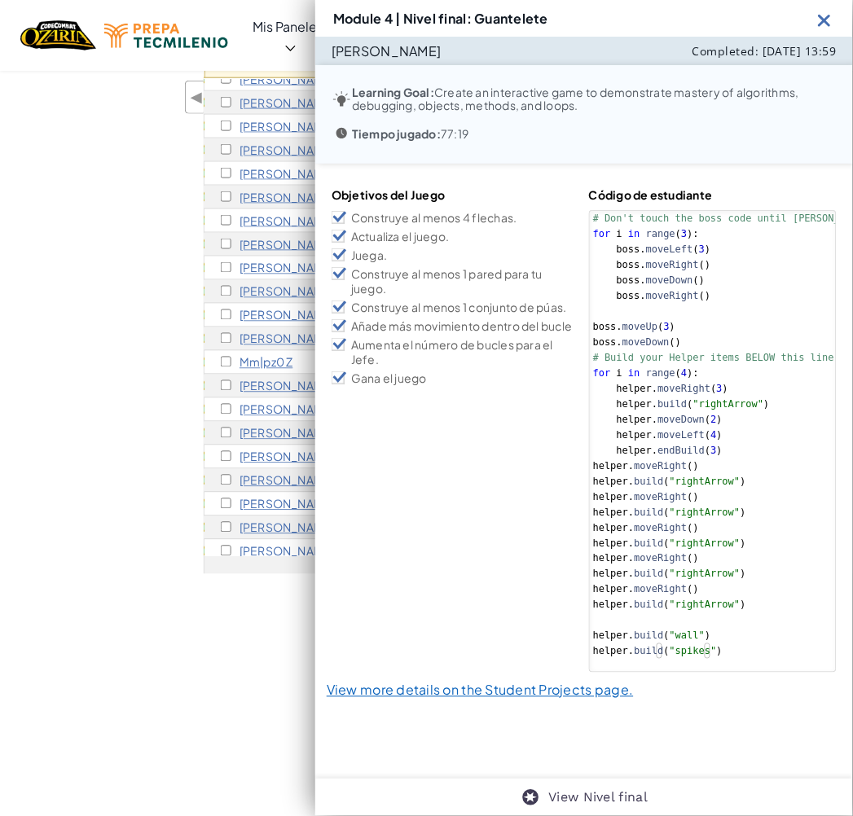
click at [774, 334] on div "# Don't touch the boss code until [PERSON_NAME] says you're ready! for i in ran…" at bounding box center [746, 451] width 313 height 480
click at [825, 17] on img at bounding box center [825, 20] width 20 height 20
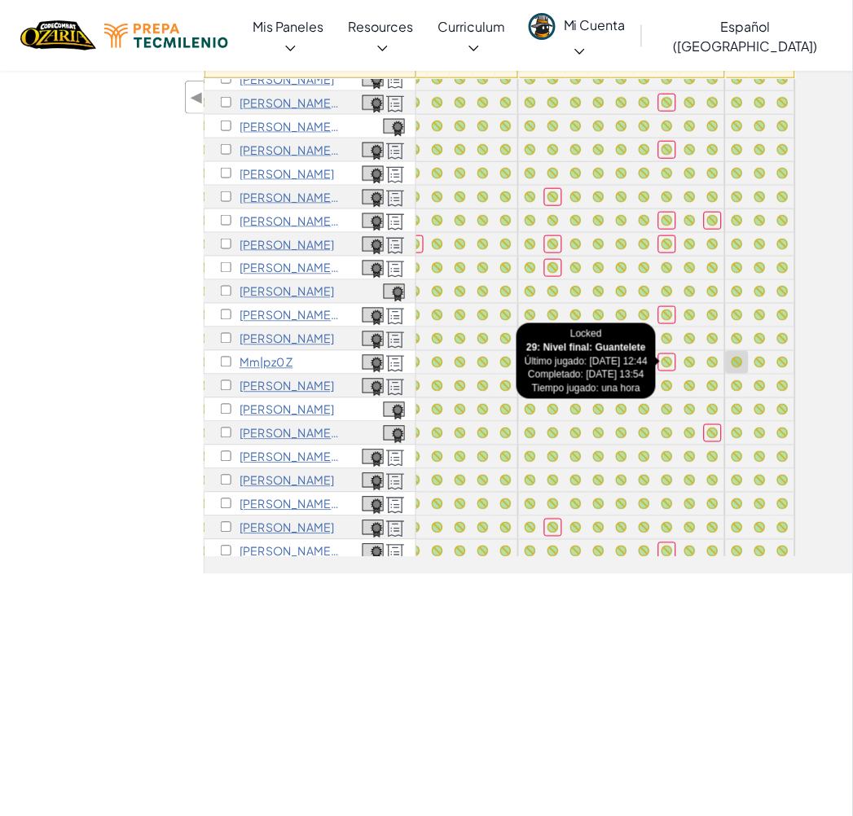
click at [726, 371] on div at bounding box center [737, 362] width 23 height 23
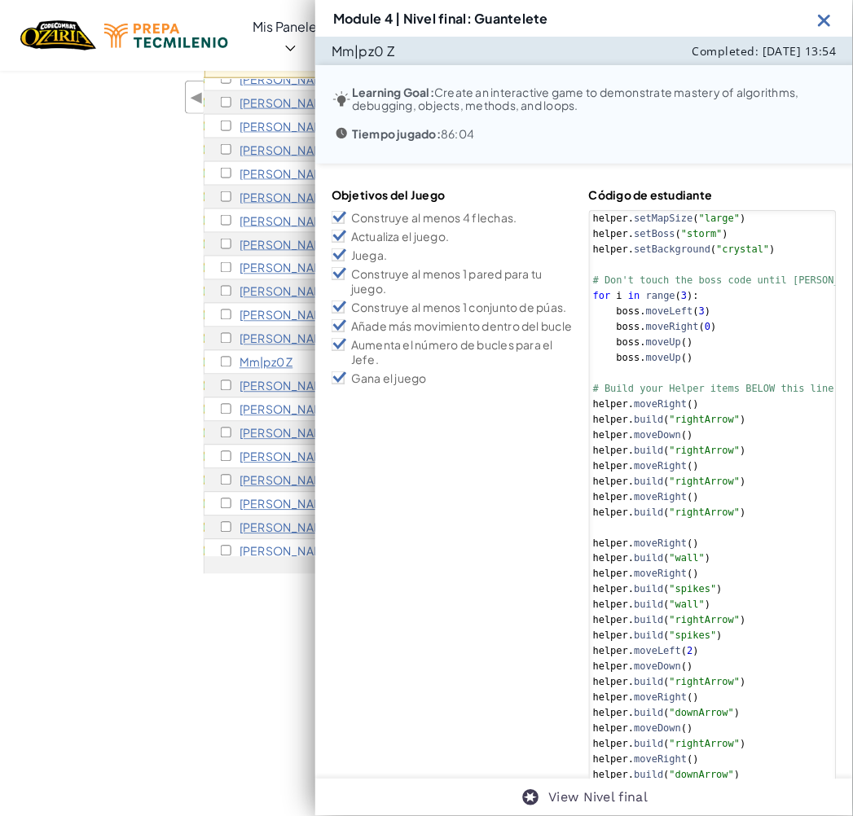
click at [820, 28] on img at bounding box center [825, 20] width 20 height 20
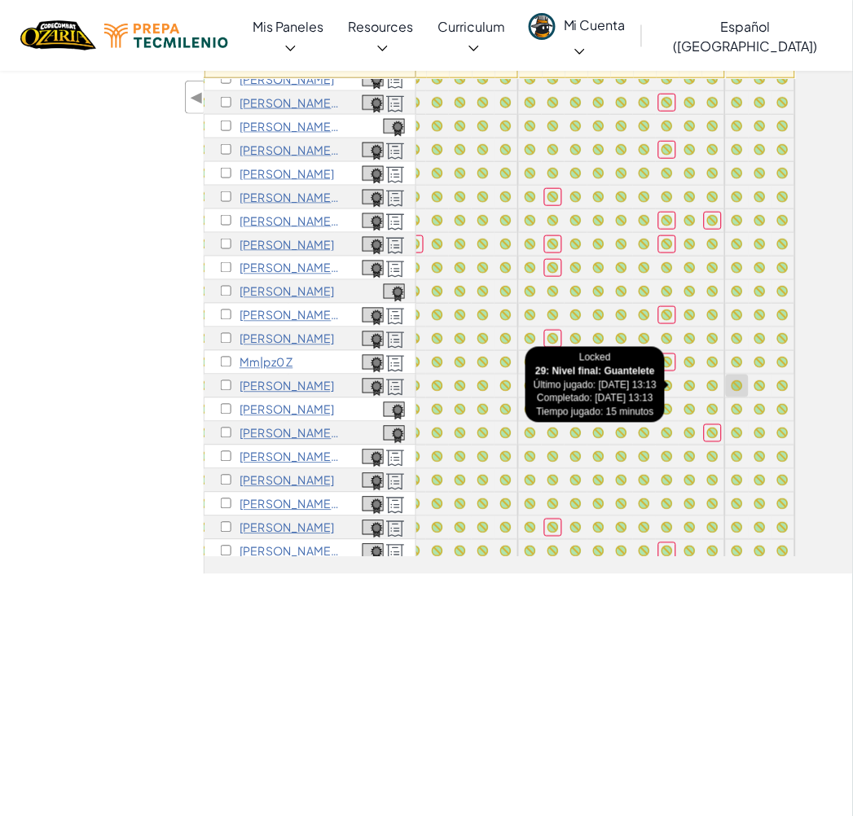
click at [728, 391] on div at bounding box center [737, 386] width 18 height 18
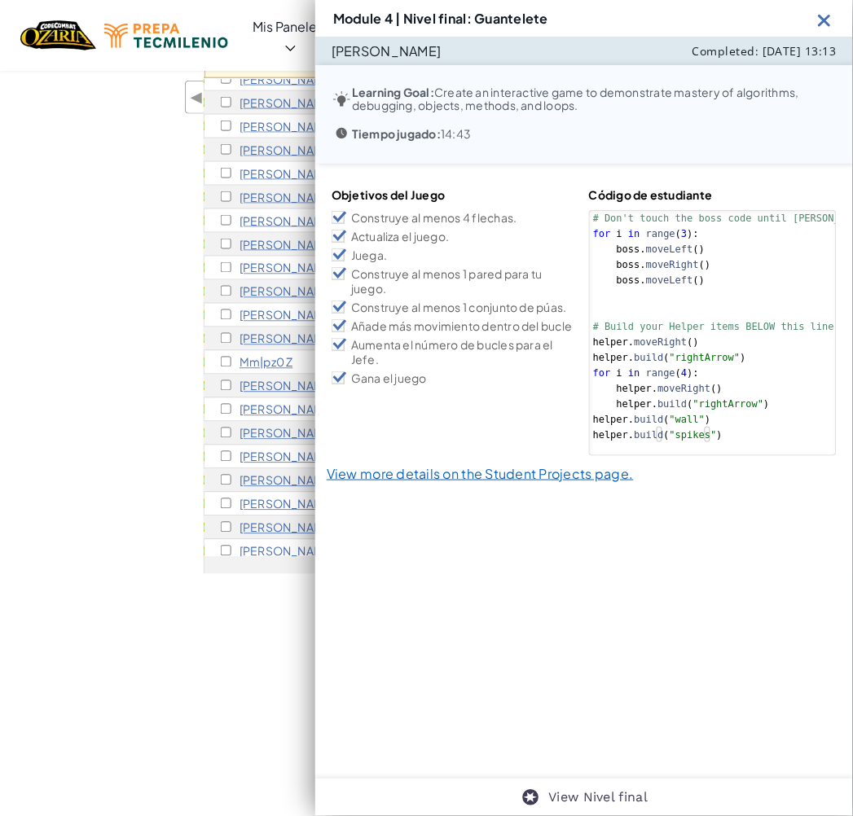
click at [827, 24] on img at bounding box center [825, 20] width 20 height 20
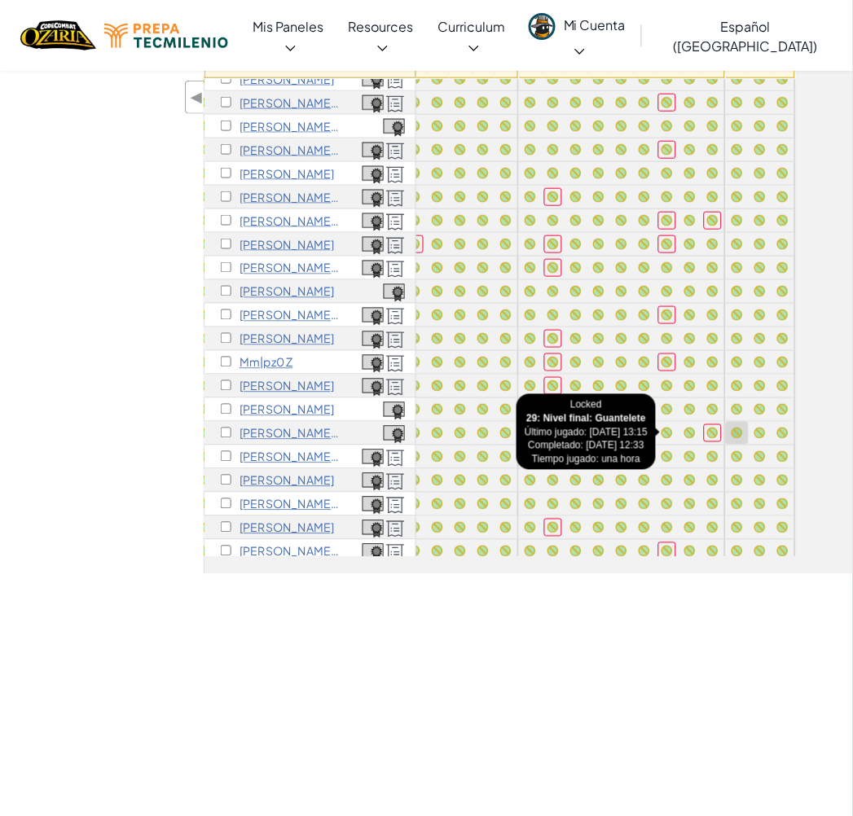
click at [732, 429] on div at bounding box center [737, 433] width 11 height 11
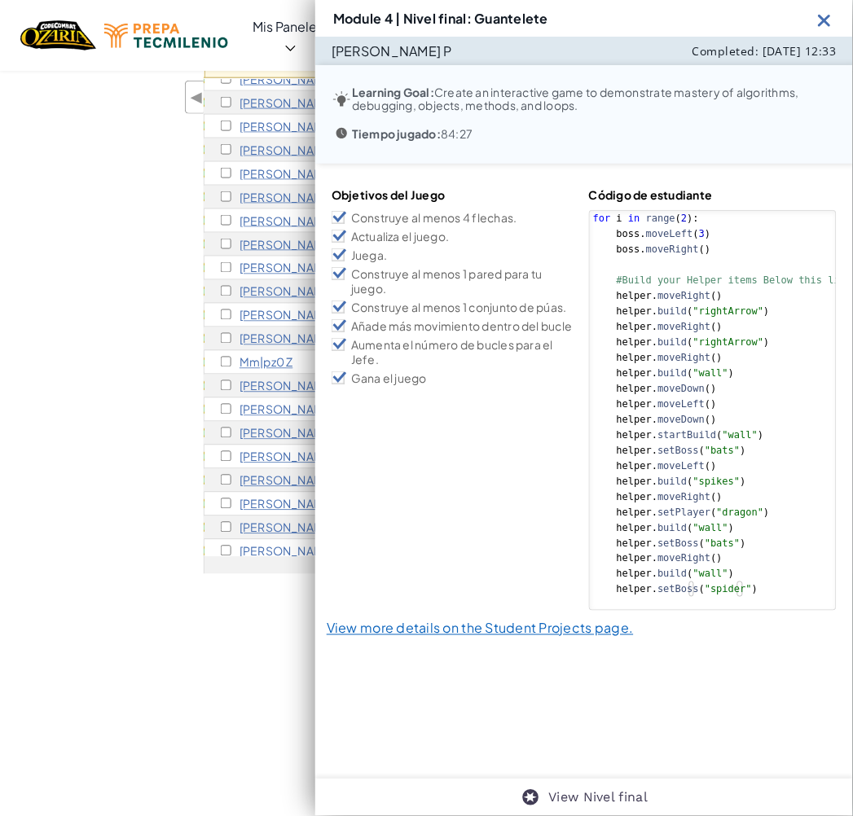
click at [829, 23] on img at bounding box center [825, 20] width 20 height 20
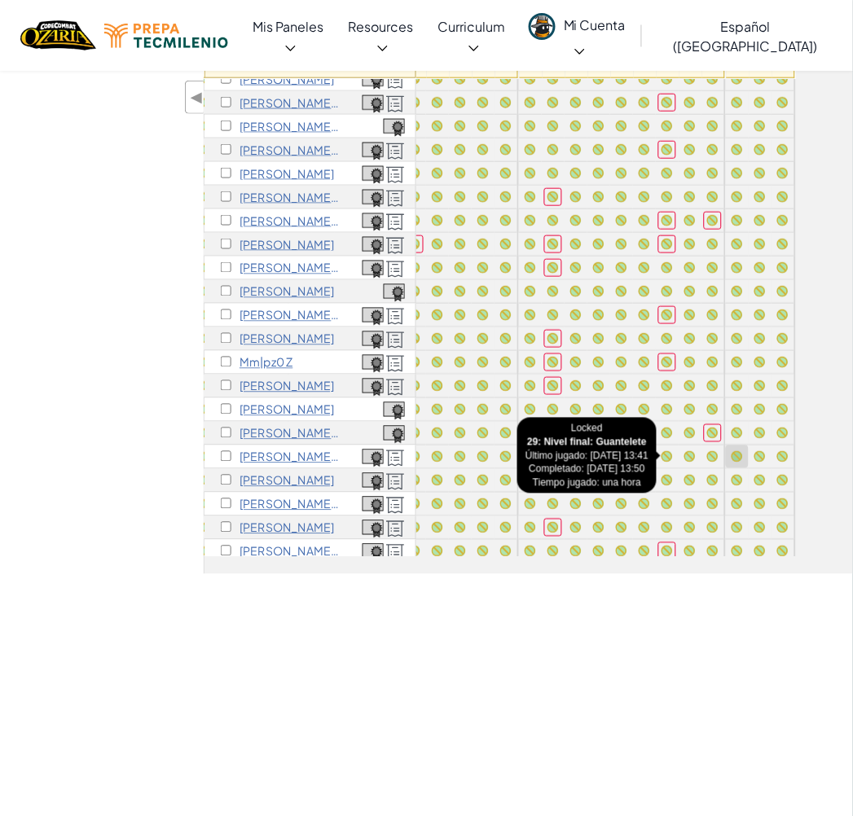
click at [732, 451] on div at bounding box center [737, 456] width 11 height 11
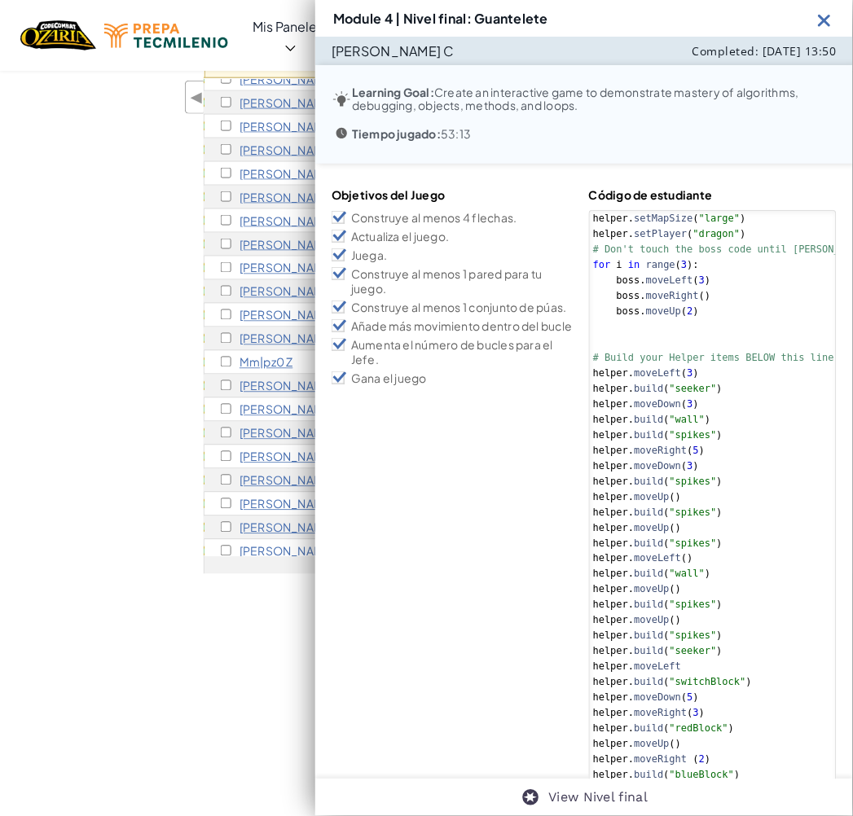
click at [738, 411] on div "helper . setMapSize ( "large" ) helper . setPlayer ( "dragon" ) # Don't touch t…" at bounding box center [746, 691] width 313 height 960
click at [823, 21] on img at bounding box center [825, 20] width 20 height 20
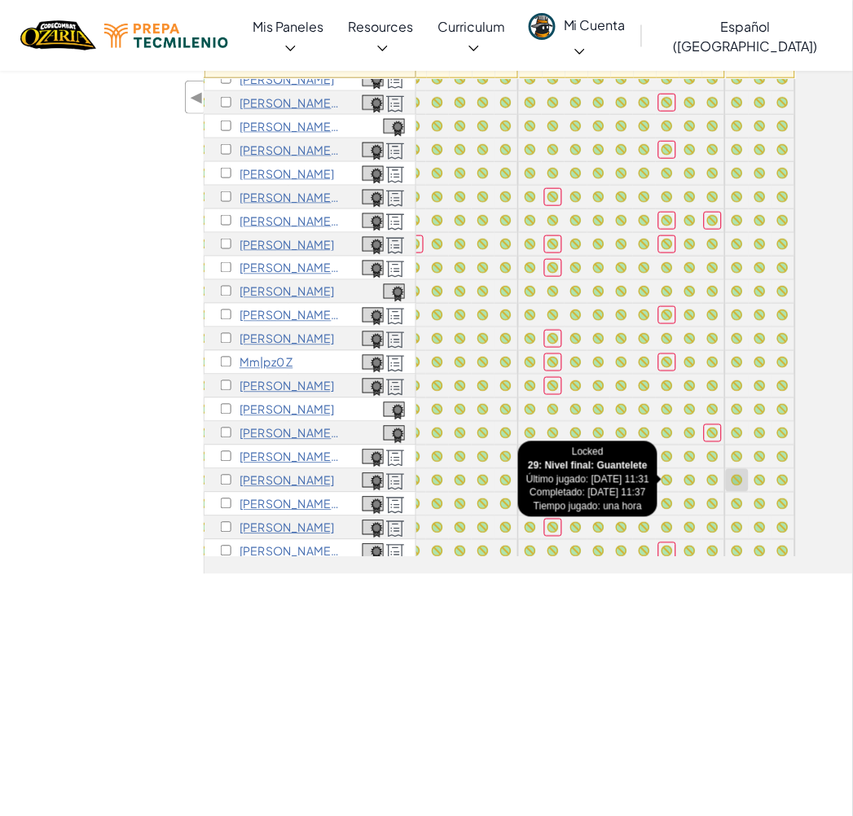
click at [732, 479] on div at bounding box center [737, 480] width 11 height 11
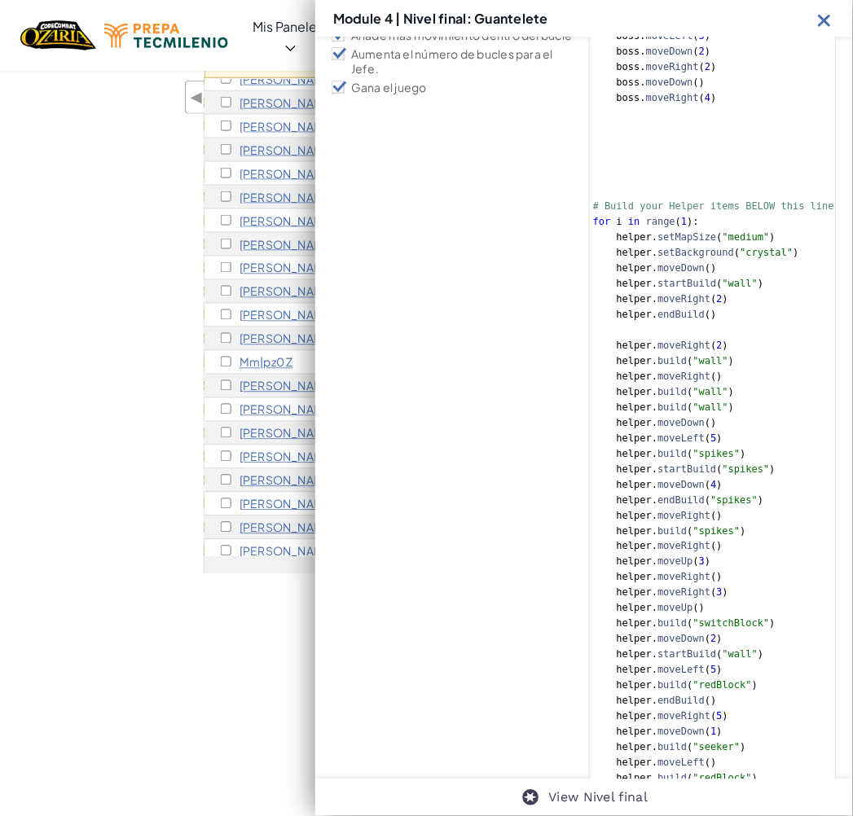
scroll to position [481, 0]
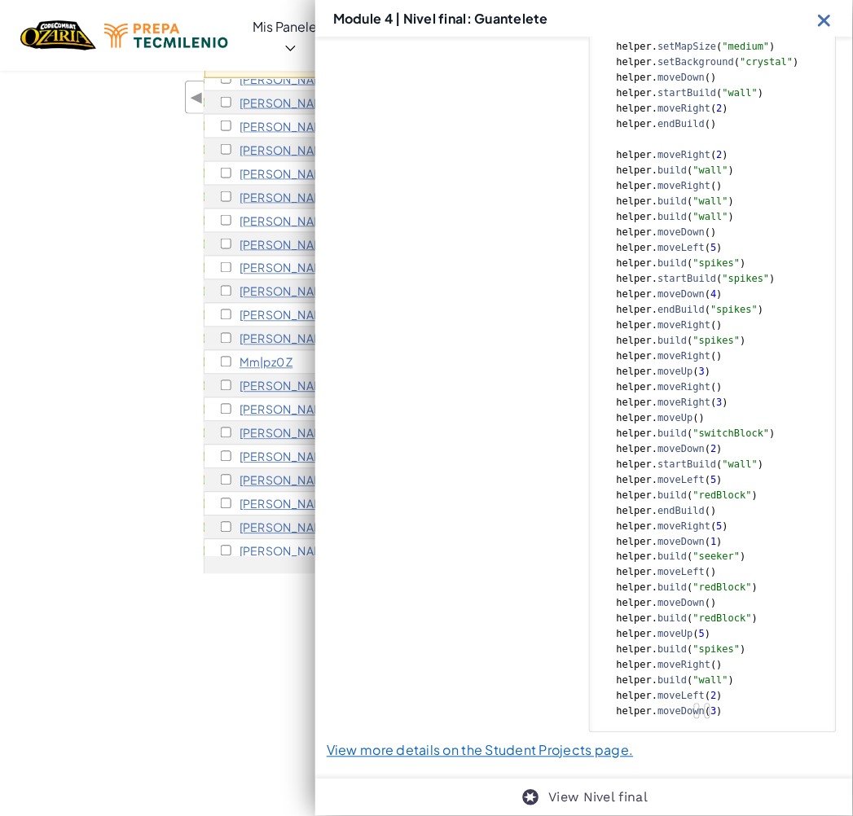
click at [832, 23] on img at bounding box center [825, 20] width 20 height 20
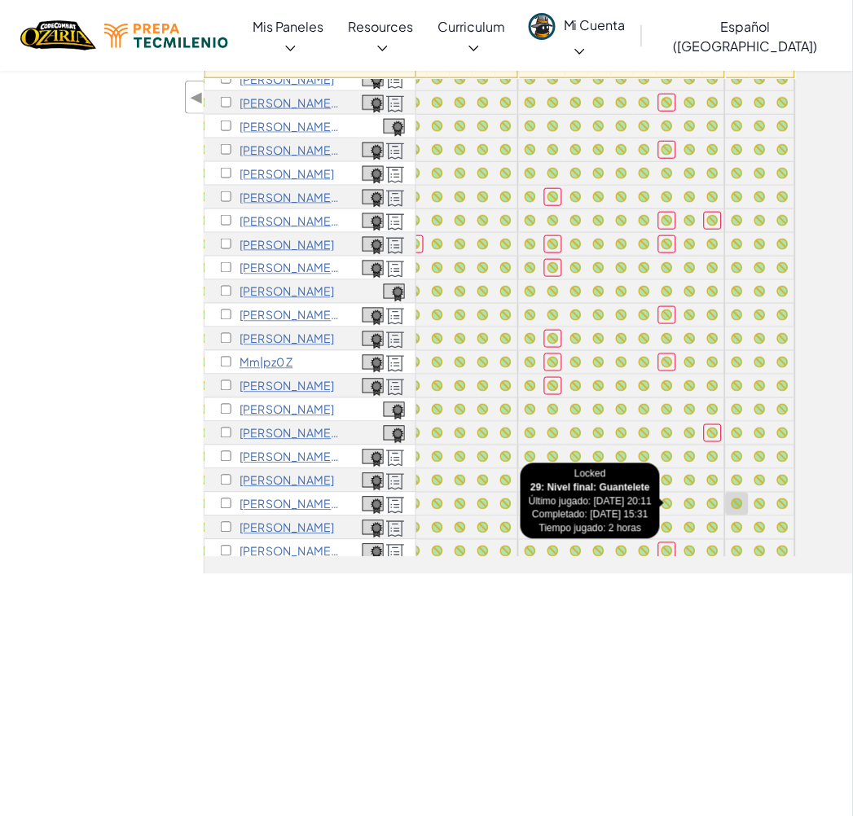
click at [732, 503] on div at bounding box center [737, 504] width 11 height 11
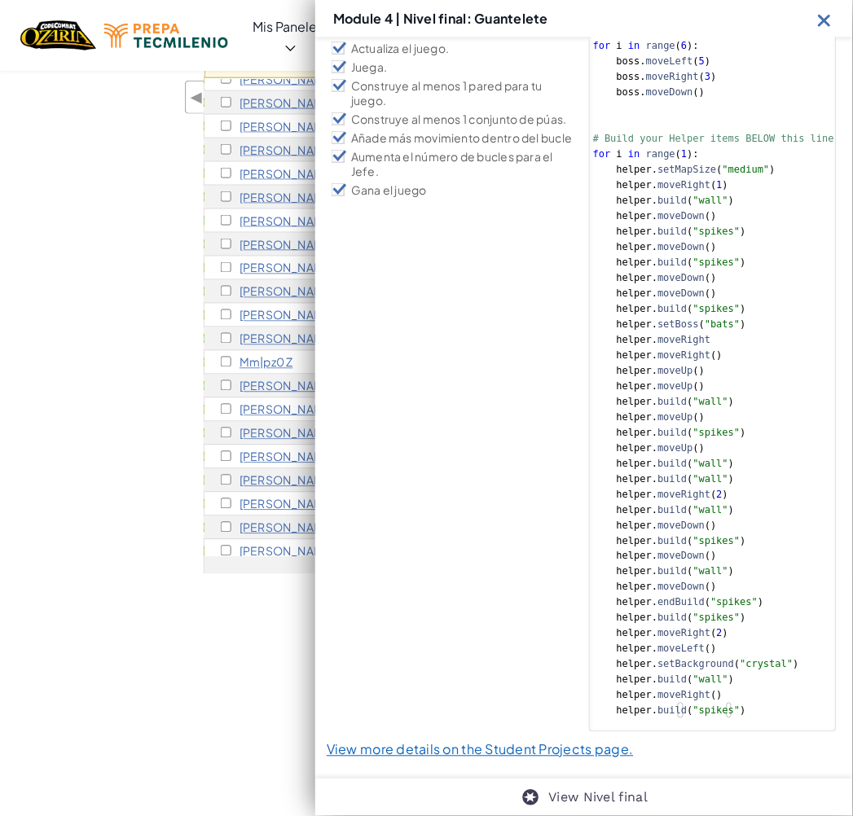
scroll to position [187, 0]
click at [829, 13] on img at bounding box center [825, 20] width 20 height 20
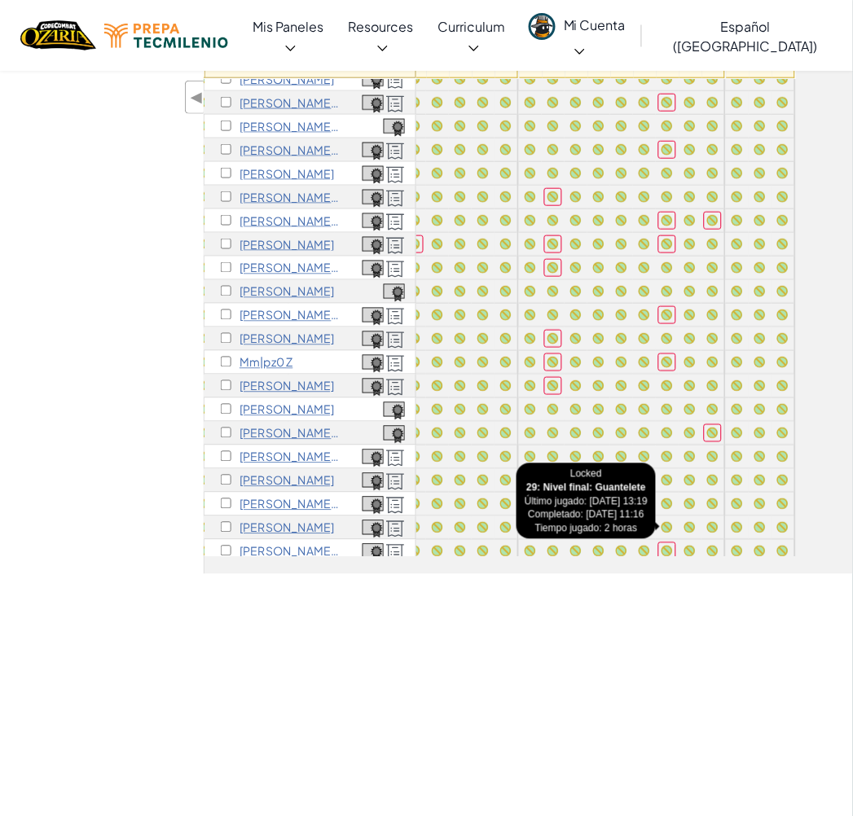
click at [732, 528] on div at bounding box center [737, 527] width 11 height 11
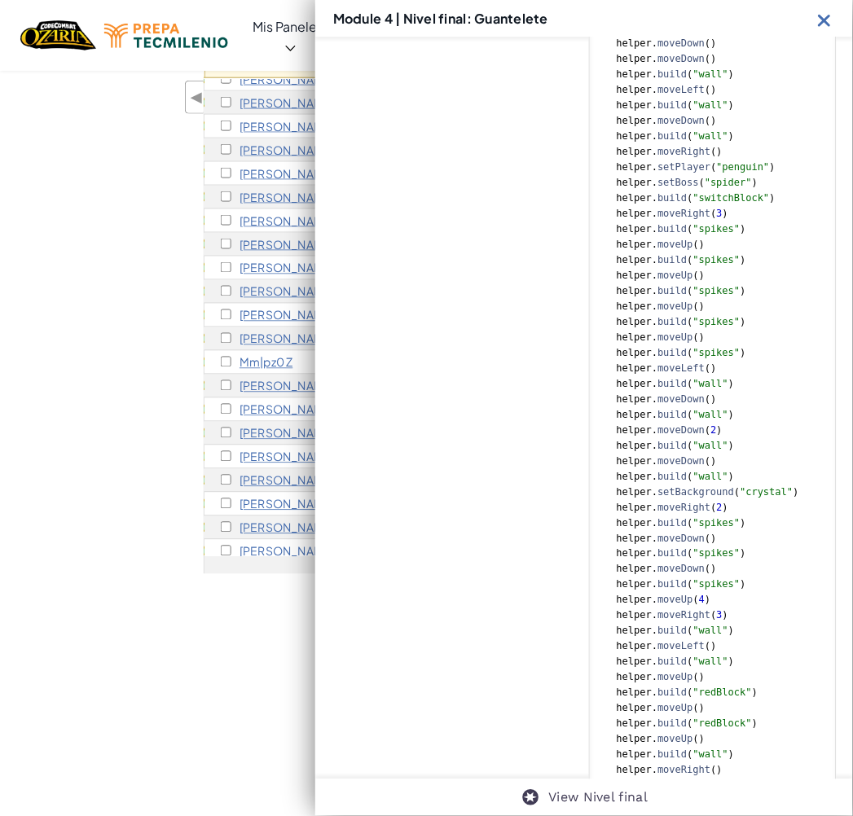
scroll to position [991, 0]
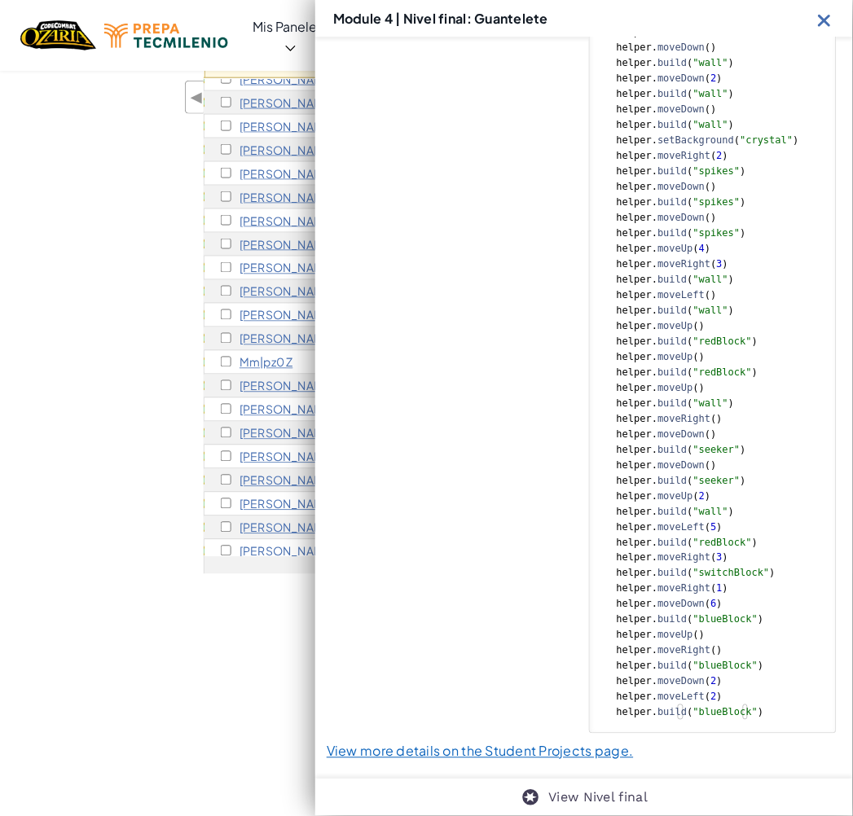
click at [823, 18] on img at bounding box center [825, 20] width 20 height 20
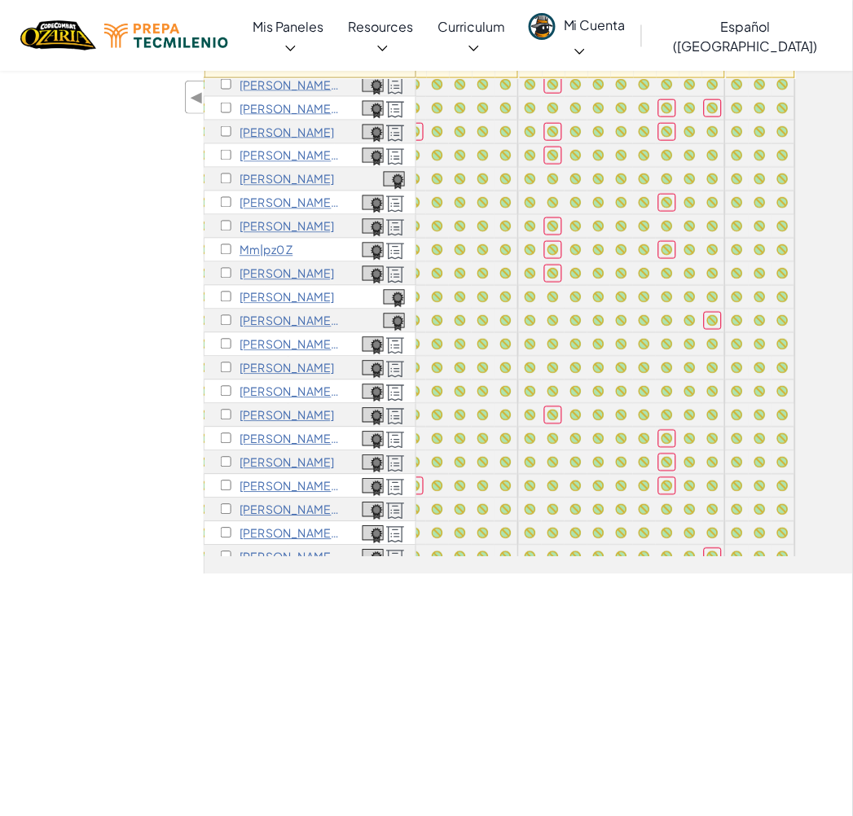
scroll to position [292, 347]
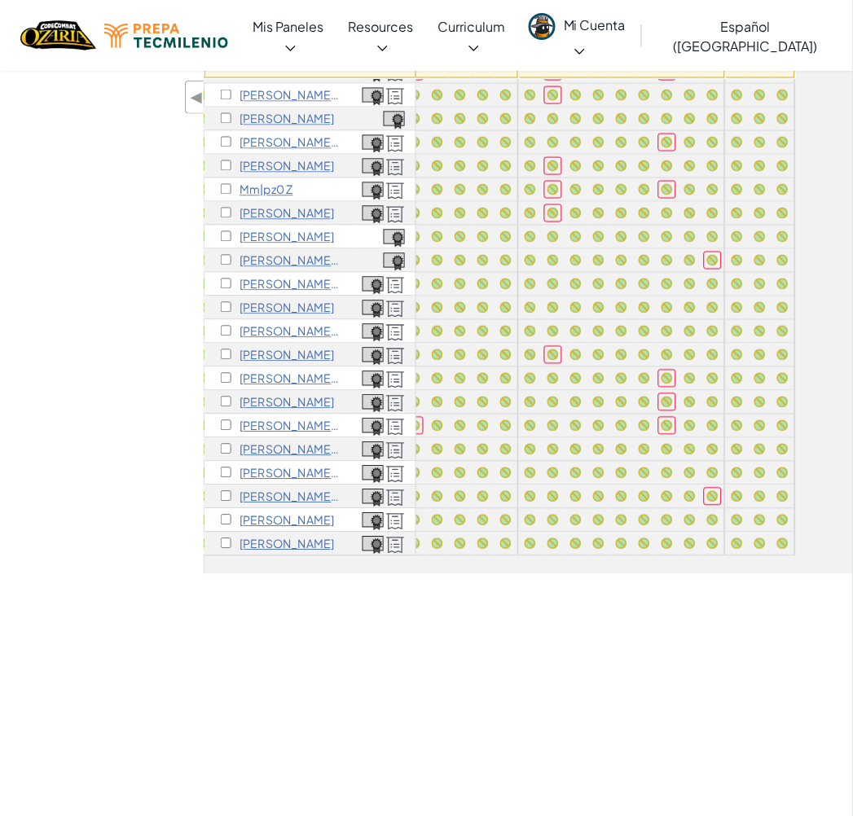
click at [731, 417] on div at bounding box center [737, 426] width 18 height 18
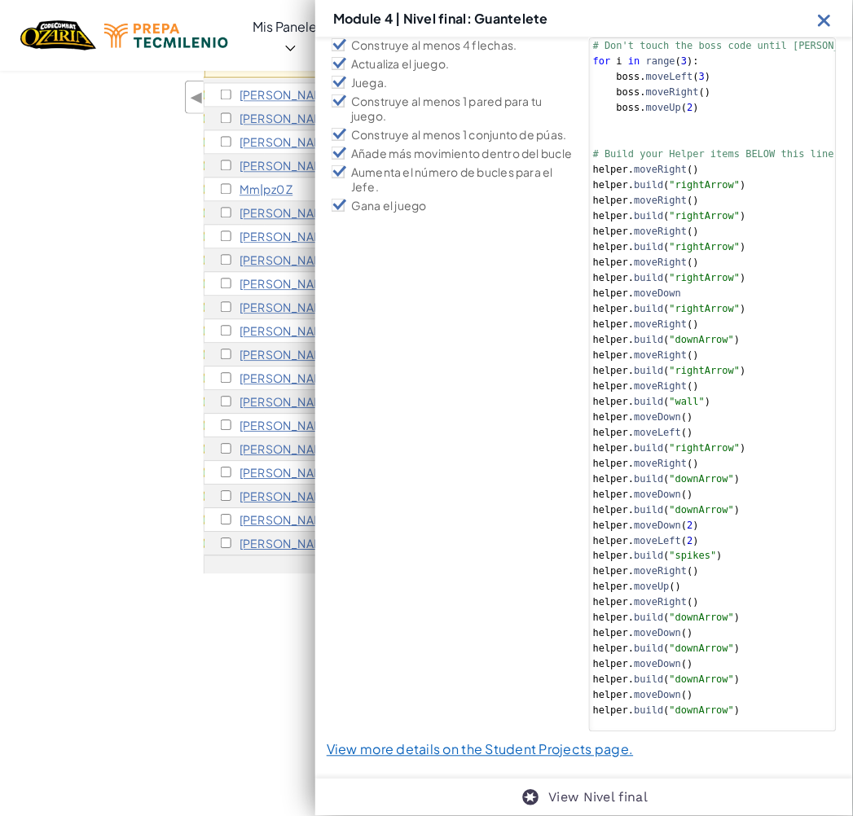
type textarea "helper.moveDown()"
click at [726, 417] on div "# Don't touch the boss code until [PERSON_NAME] says you're ready! for i in ran…" at bounding box center [746, 394] width 313 height 712
click at [829, 17] on img at bounding box center [825, 20] width 20 height 20
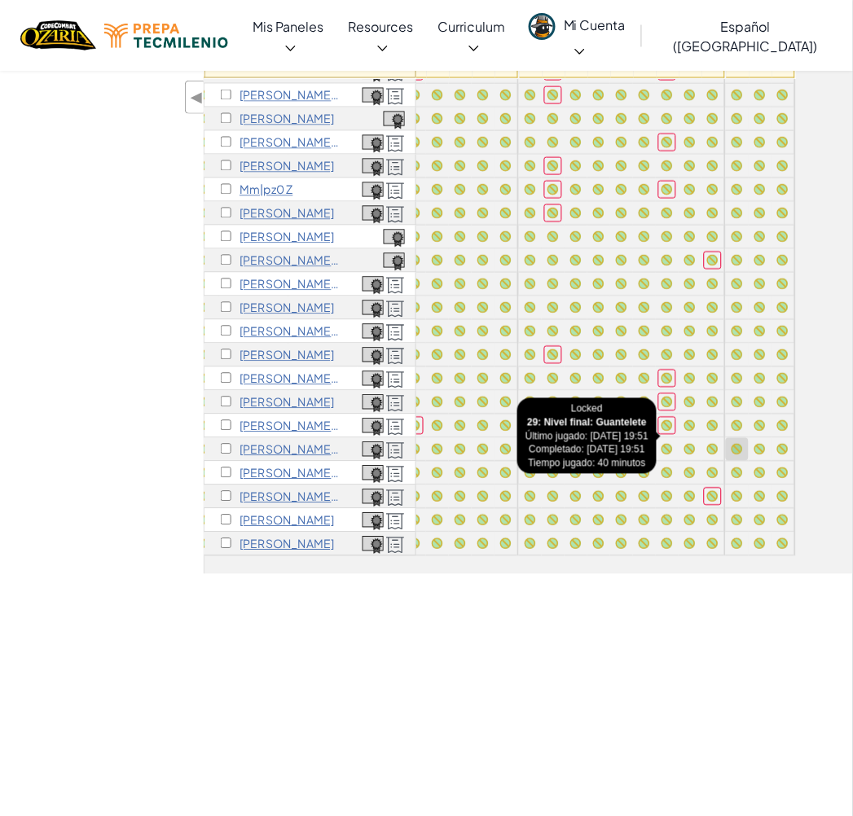
click at [728, 443] on div at bounding box center [737, 450] width 18 height 18
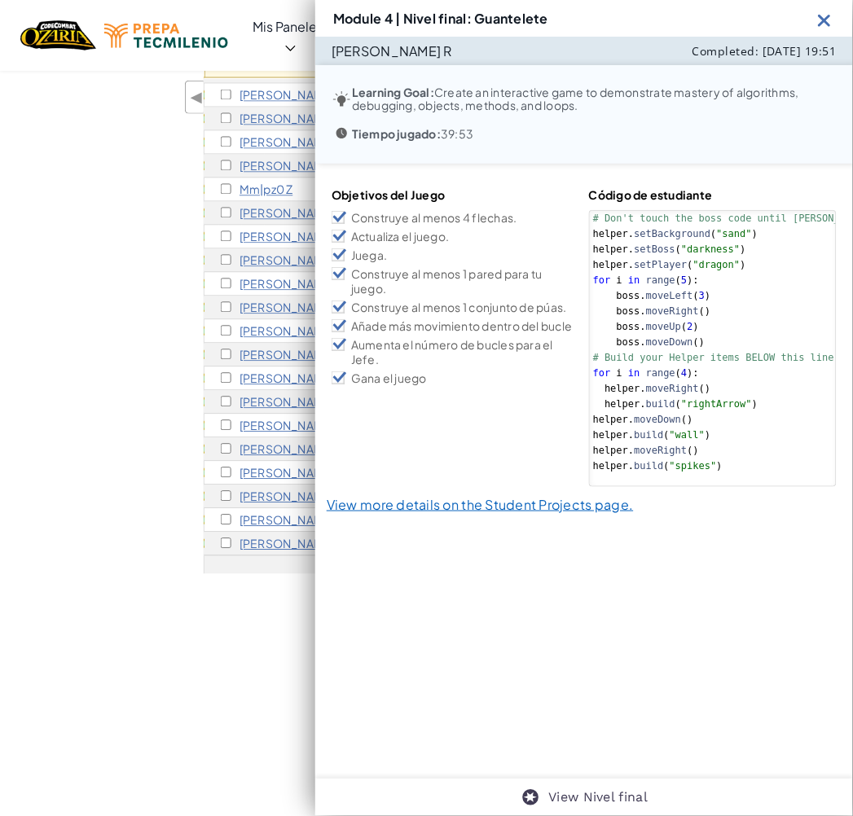
scroll to position [0, 0]
click at [821, 17] on img at bounding box center [825, 20] width 20 height 20
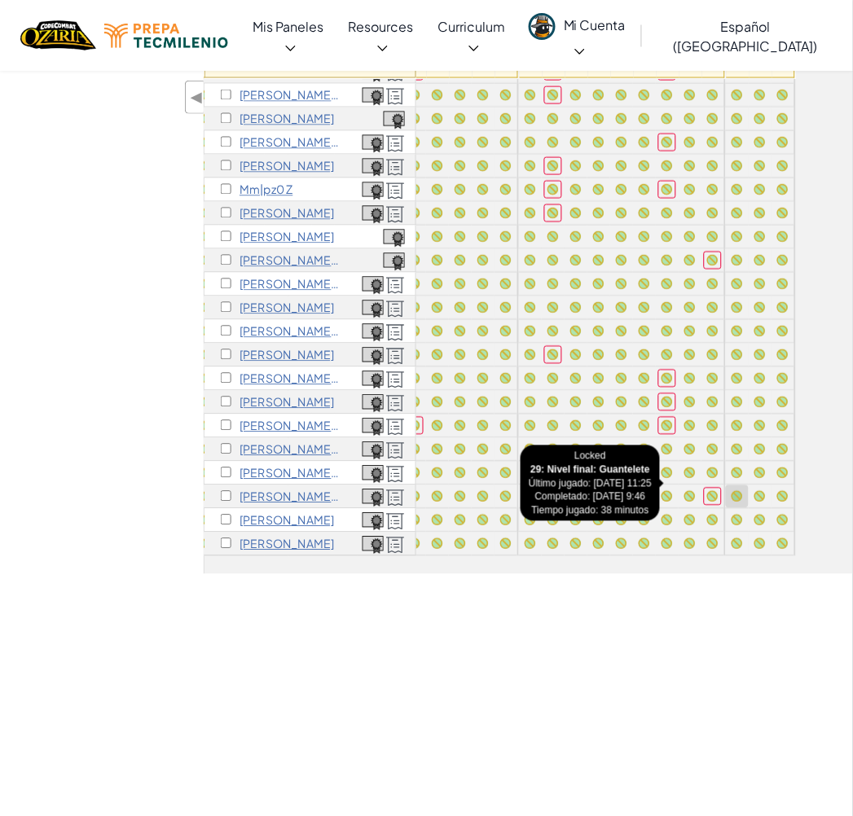
click at [732, 491] on div at bounding box center [737, 496] width 11 height 11
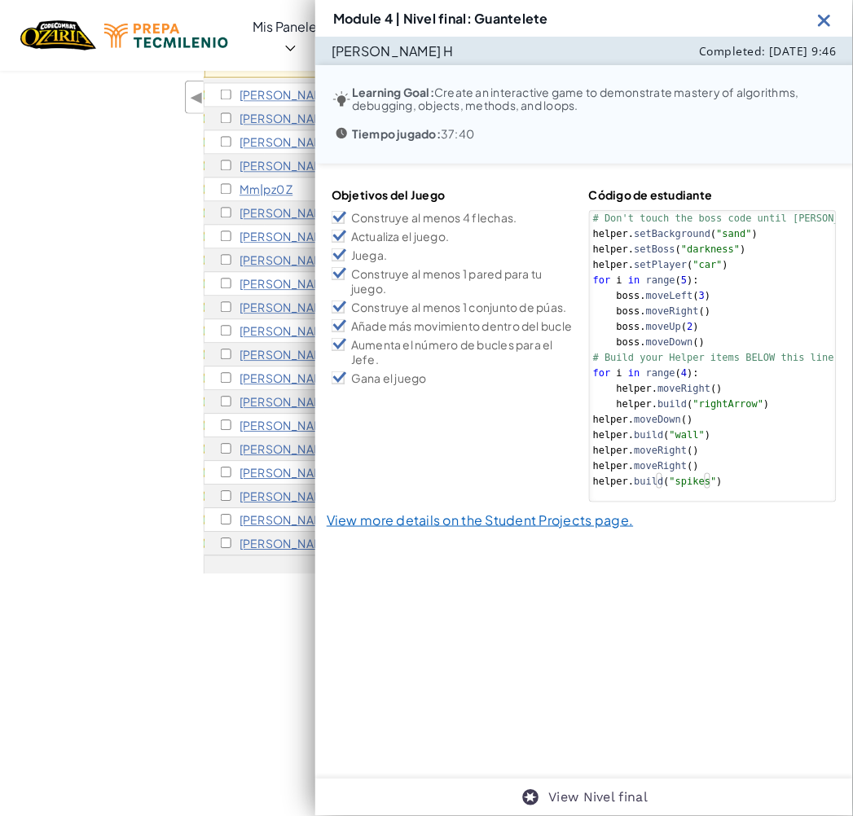
click at [827, 5] on div "Module 4 | Nivel final: Guantelete" at bounding box center [584, 18] width 538 height 37
click at [825, 13] on img at bounding box center [825, 20] width 20 height 20
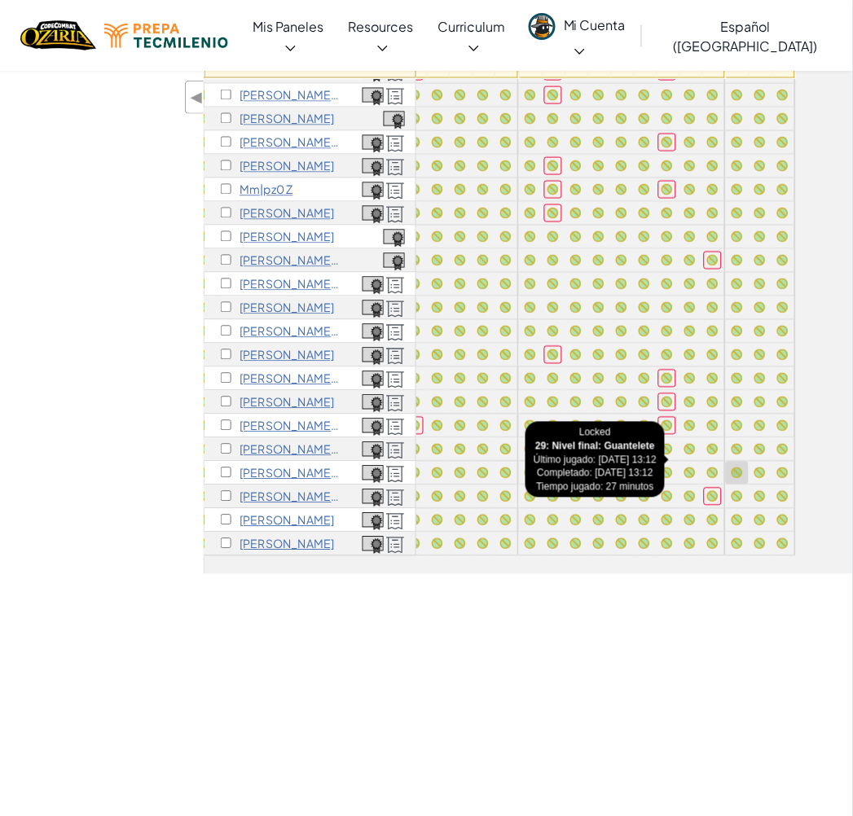
click at [732, 468] on div at bounding box center [737, 473] width 11 height 11
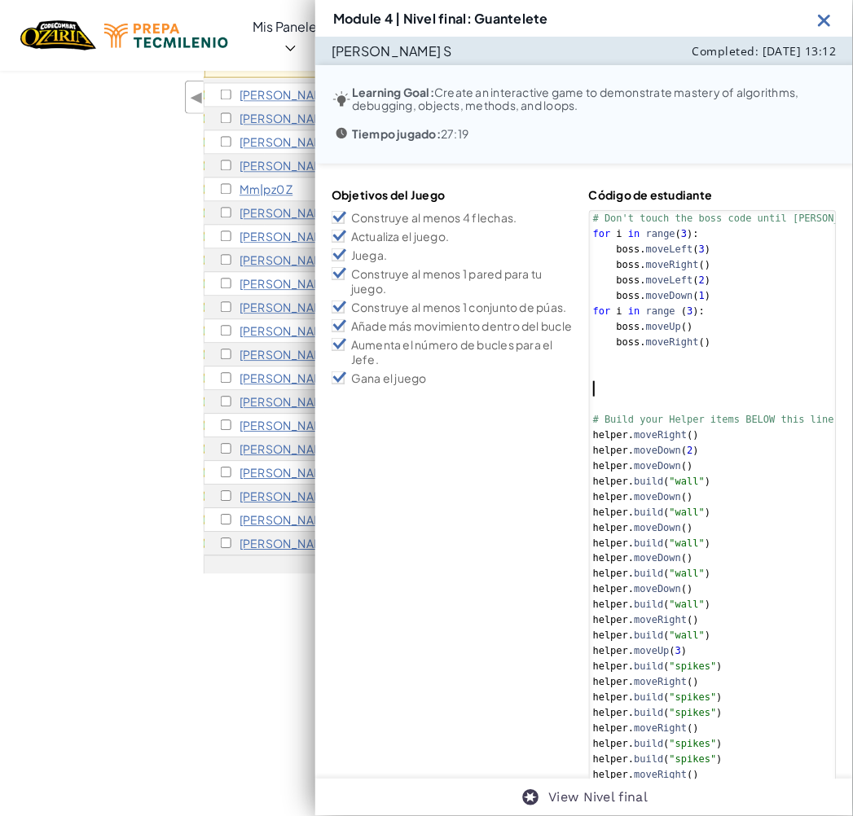
click at [755, 391] on div "# Don't touch the boss code until [PERSON_NAME] says you're ready! for i in ran…" at bounding box center [746, 582] width 313 height 743
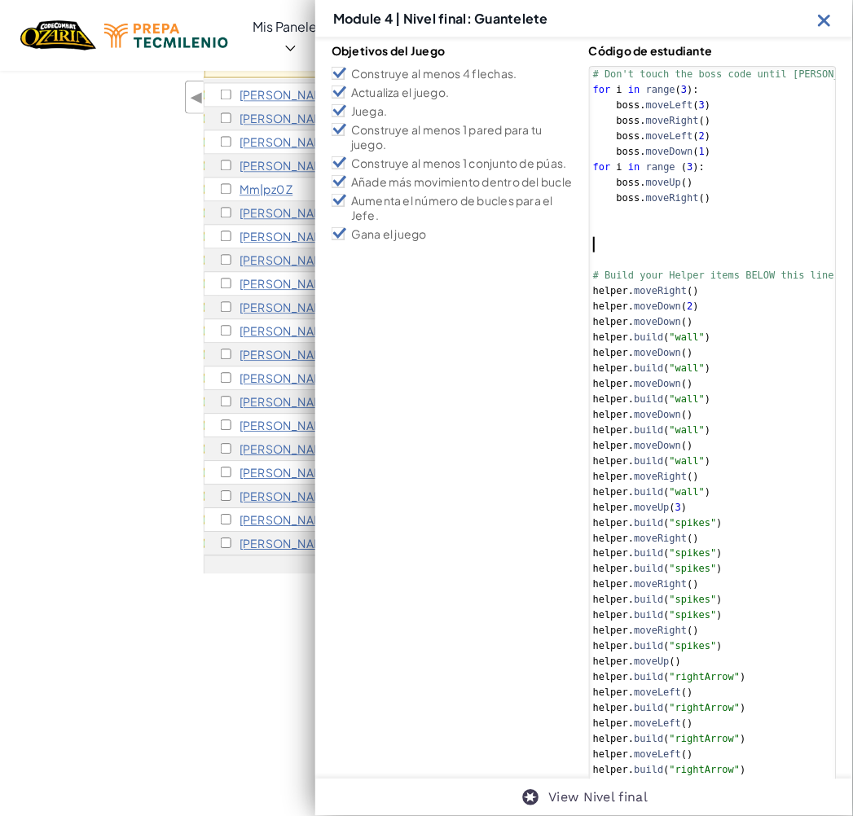
scroll to position [202, 0]
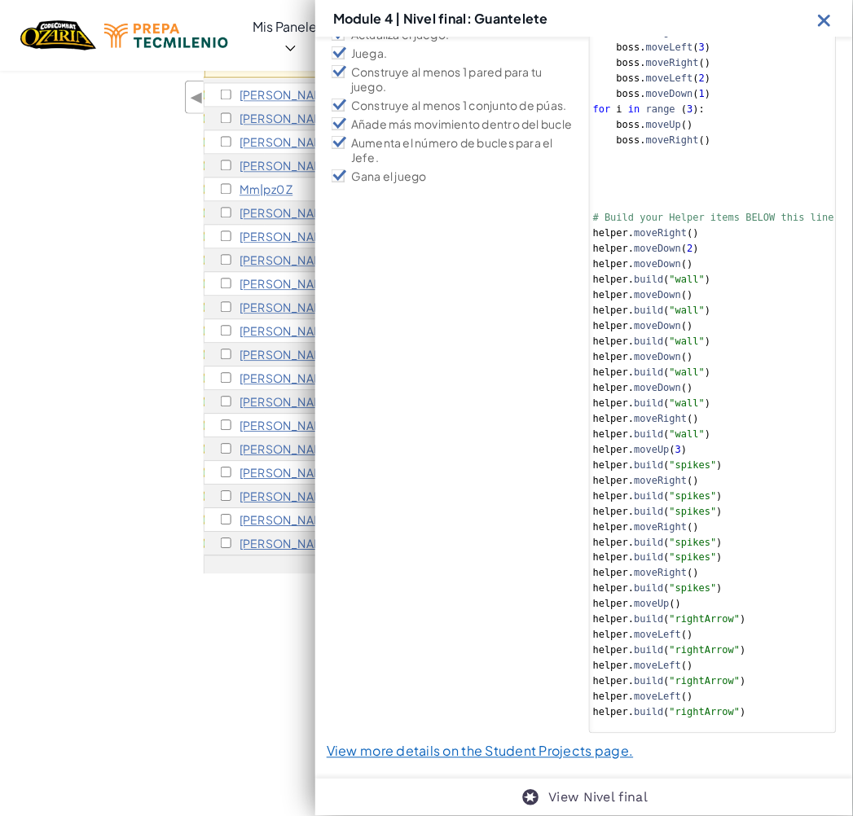
drag, startPoint x: 828, startPoint y: 18, endPoint x: 712, endPoint y: 362, distance: 362.7
click at [829, 18] on img at bounding box center [825, 20] width 20 height 20
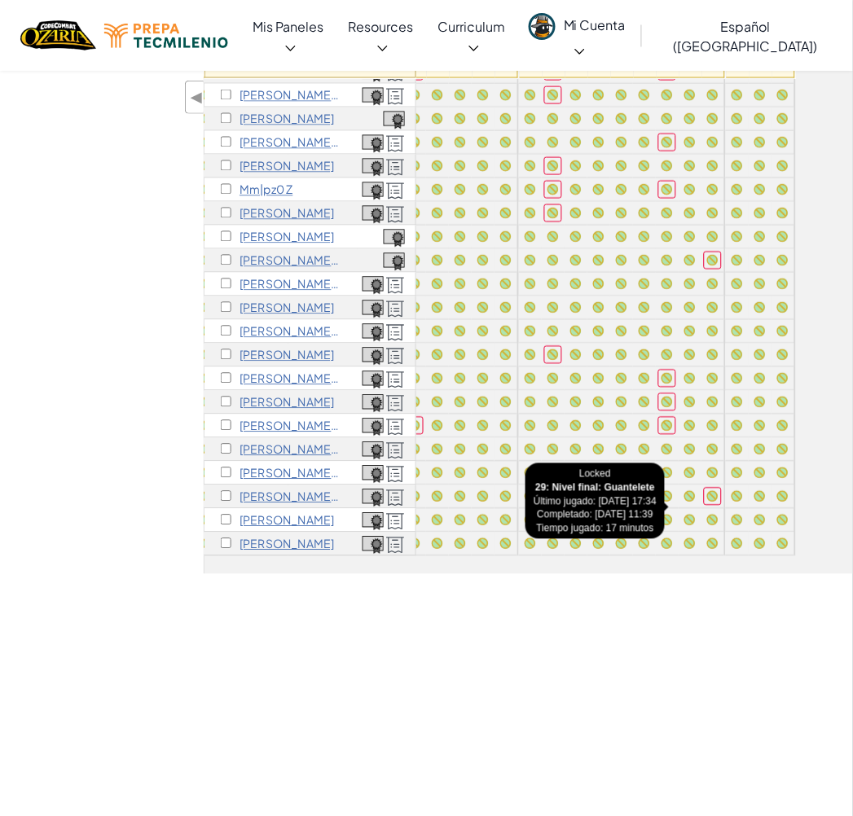
click at [728, 512] on div at bounding box center [737, 521] width 18 height 18
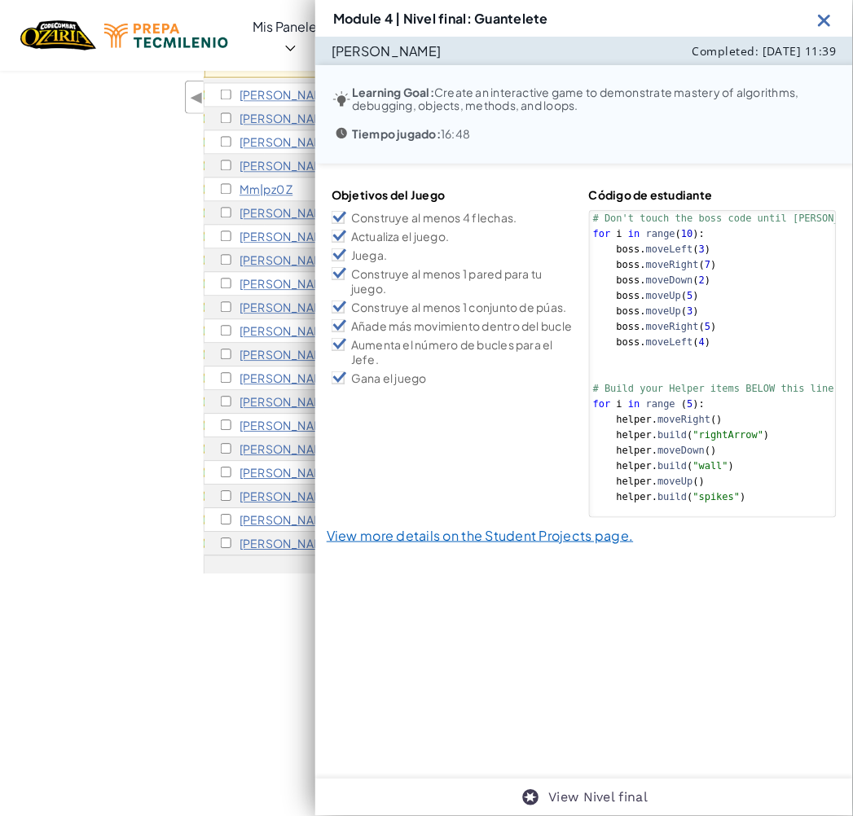
scroll to position [0, 0]
click at [829, 17] on img at bounding box center [825, 20] width 20 height 20
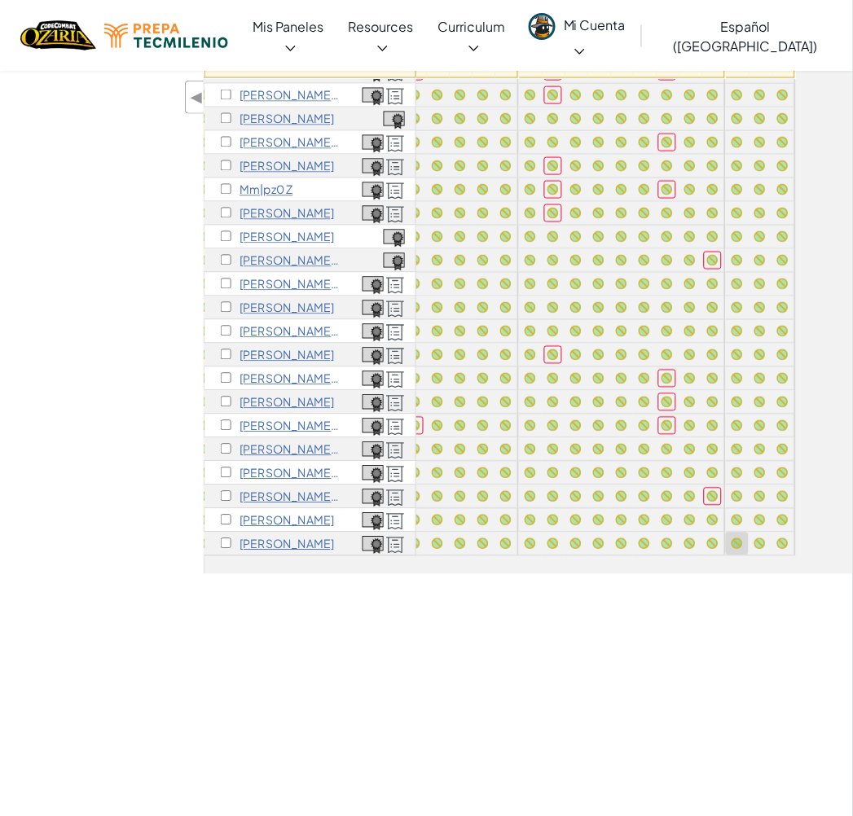
click at [726, 533] on div at bounding box center [737, 544] width 23 height 23
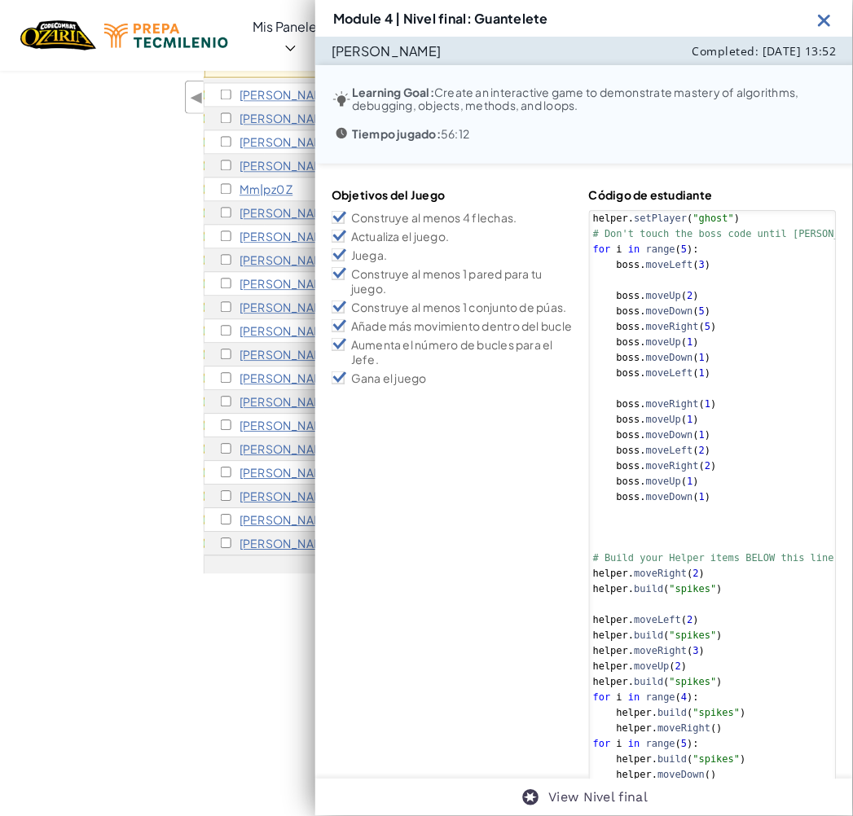
click at [829, 20] on img at bounding box center [825, 20] width 20 height 20
